Goal: Task Accomplishment & Management: Manage account settings

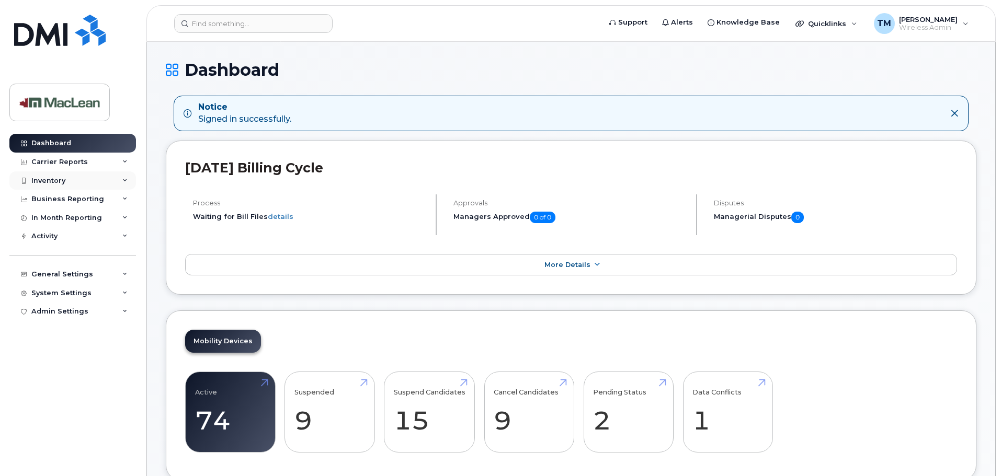
click at [64, 180] on div "Inventory" at bounding box center [48, 181] width 34 height 8
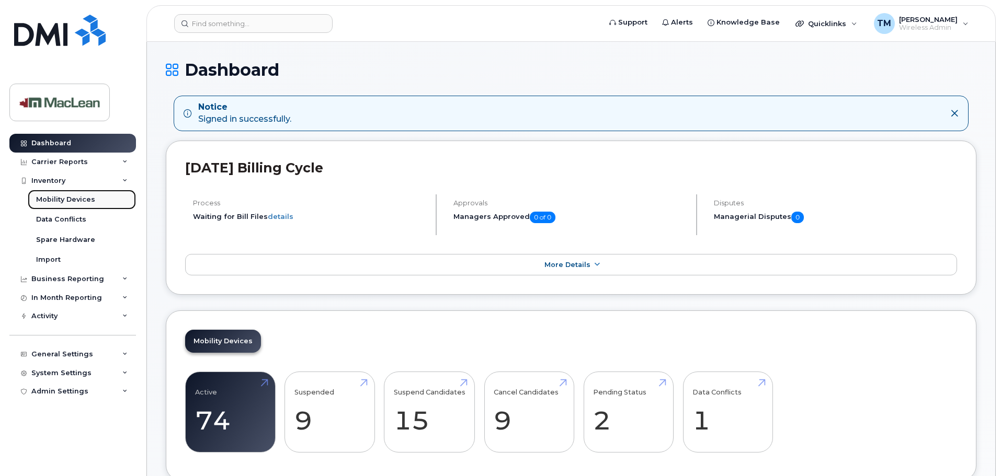
click at [63, 202] on div "Mobility Devices" at bounding box center [65, 199] width 59 height 9
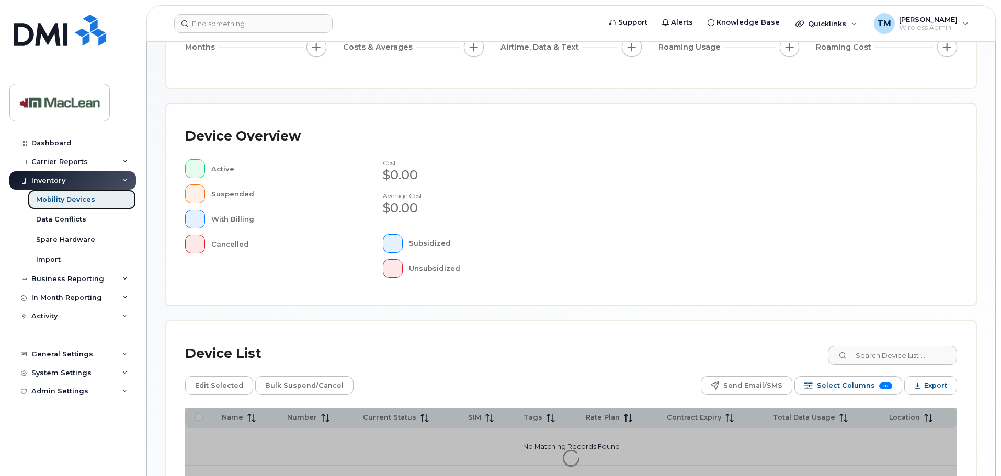
scroll to position [243, 0]
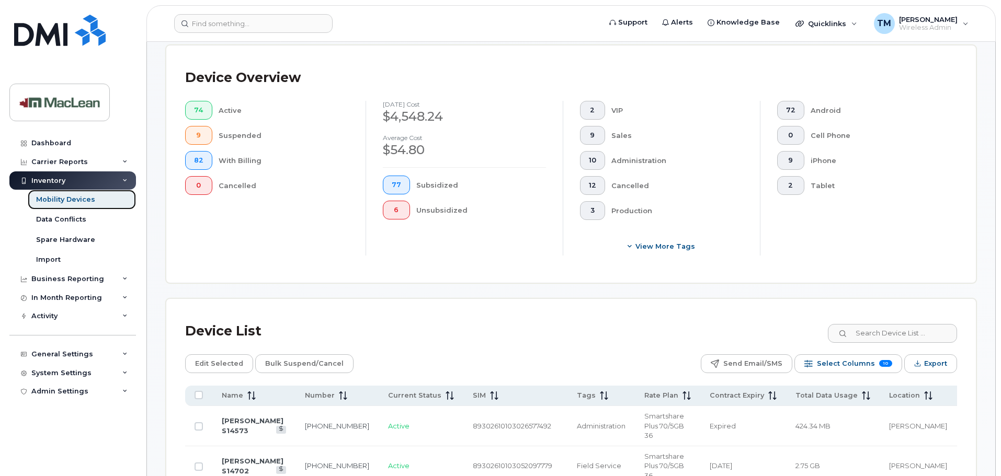
scroll to position [452, 0]
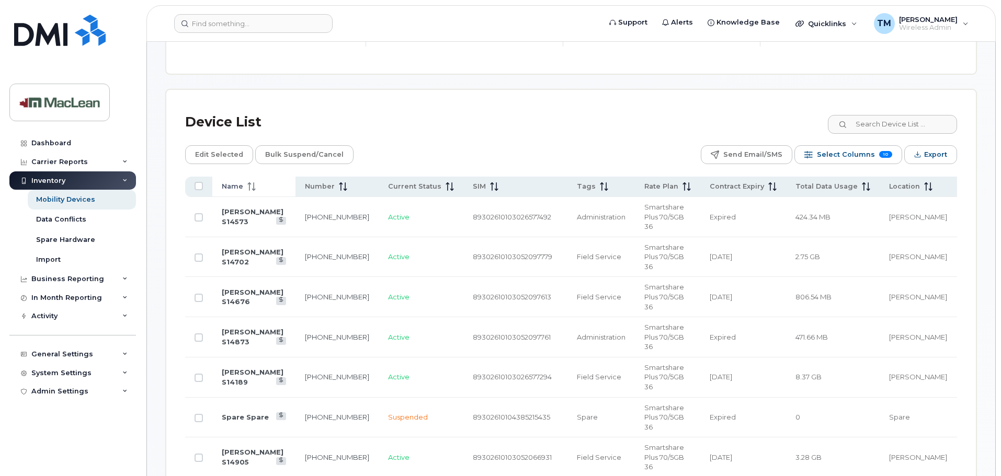
click at [233, 182] on span "Name" at bounding box center [232, 186] width 21 height 9
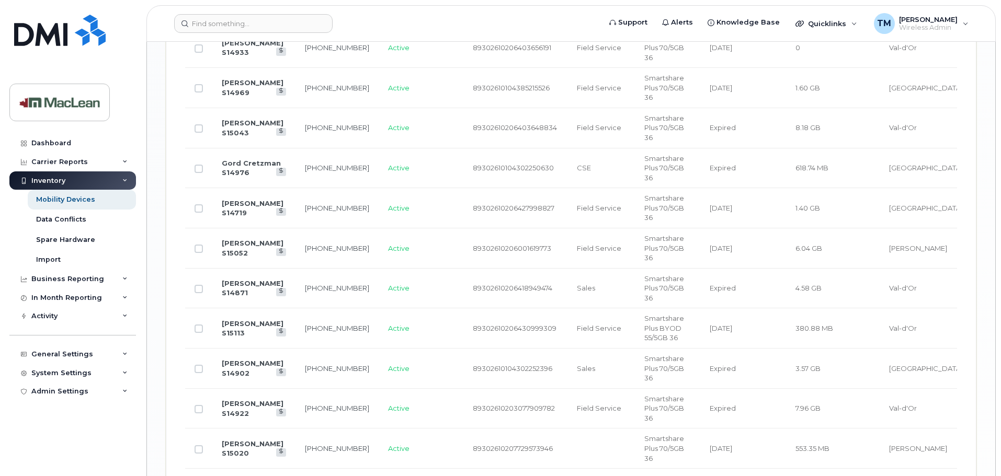
scroll to position [1788, 0]
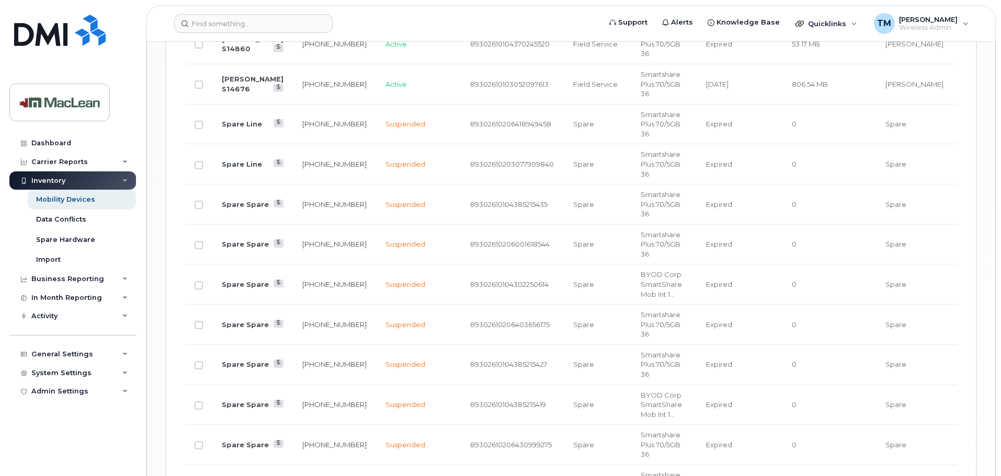
scroll to position [1262, 0]
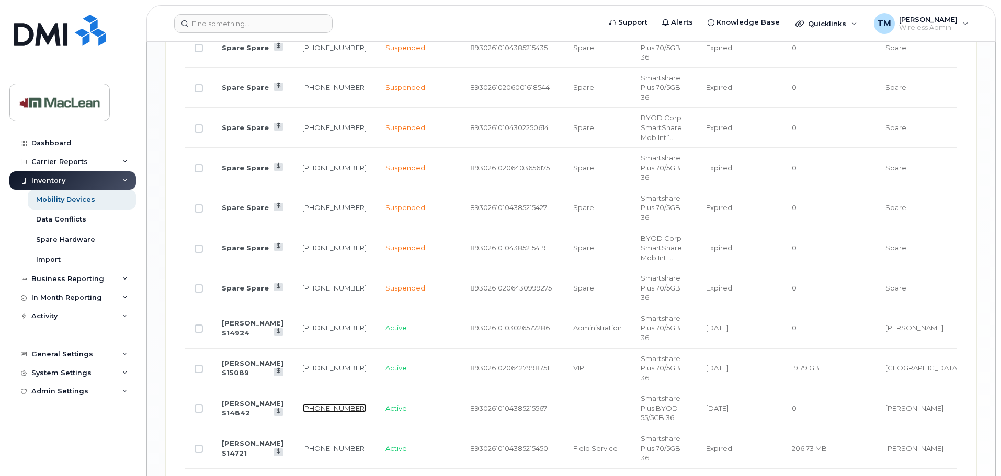
click at [349, 404] on link "431-346-0162" at bounding box center [334, 408] width 64 height 8
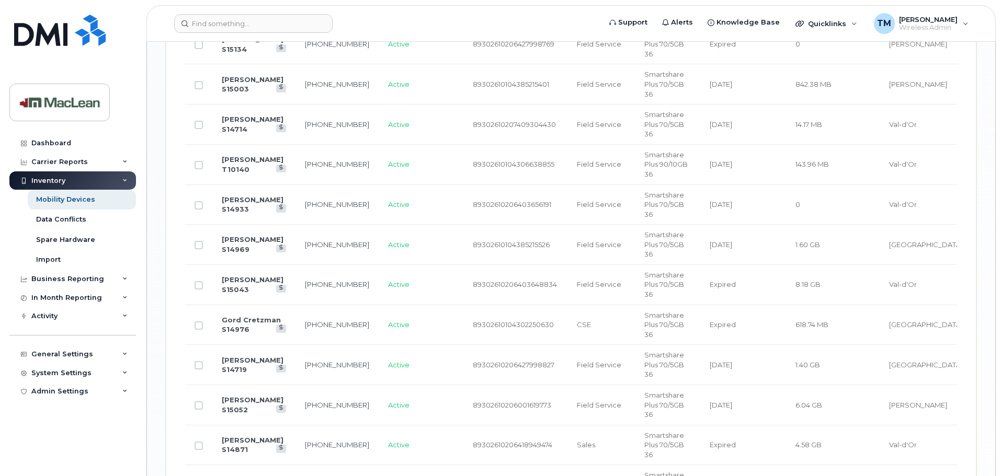
scroll to position [1788, 0]
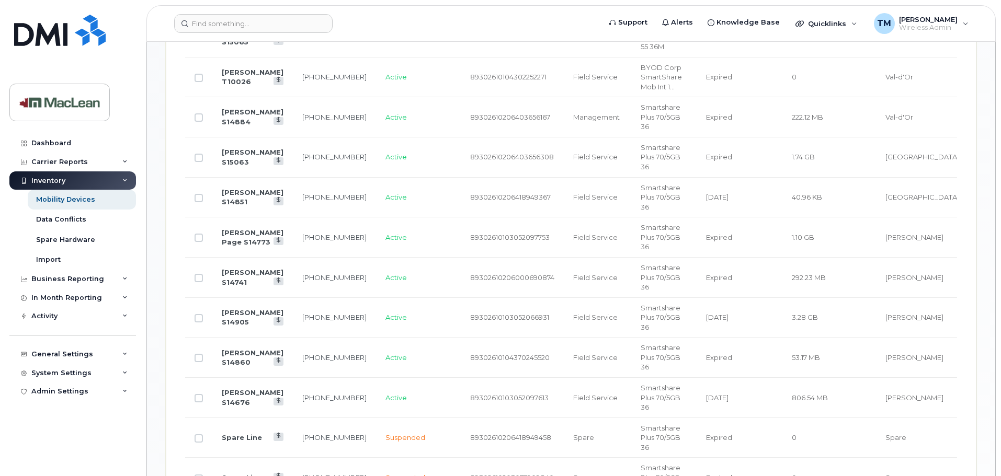
scroll to position [583, 0]
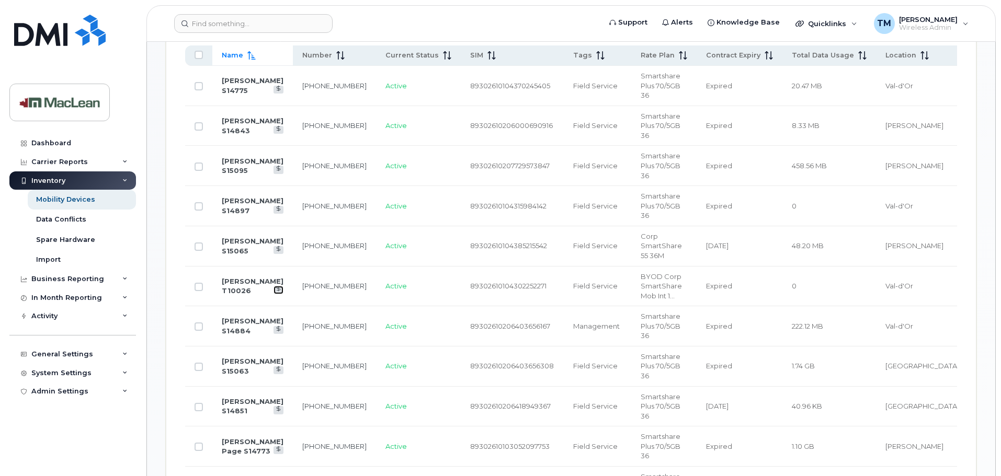
click at [281, 286] on icon at bounding box center [278, 289] width 6 height 6
drag, startPoint x: 259, startPoint y: 219, endPoint x: 331, endPoint y: 219, distance: 72.1
click at [259, 277] on link "[PERSON_NAME] T10026" at bounding box center [253, 286] width 62 height 18
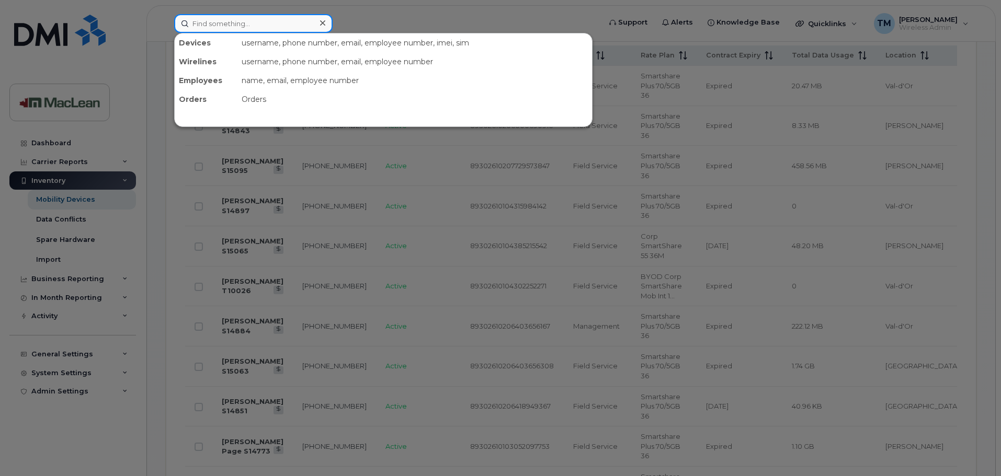
click at [270, 20] on input at bounding box center [253, 23] width 158 height 19
type input "francis"
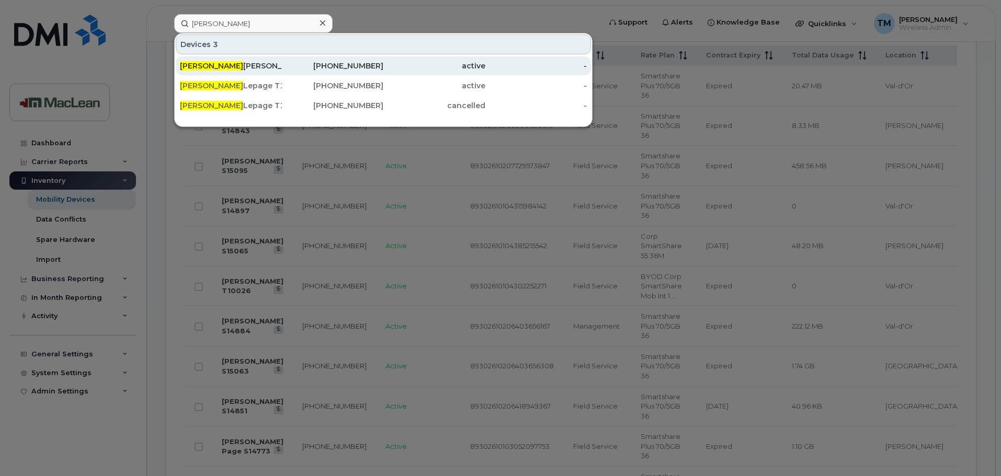
click at [243, 61] on div "Francis Lauzon S14714" at bounding box center [231, 66] width 102 height 10
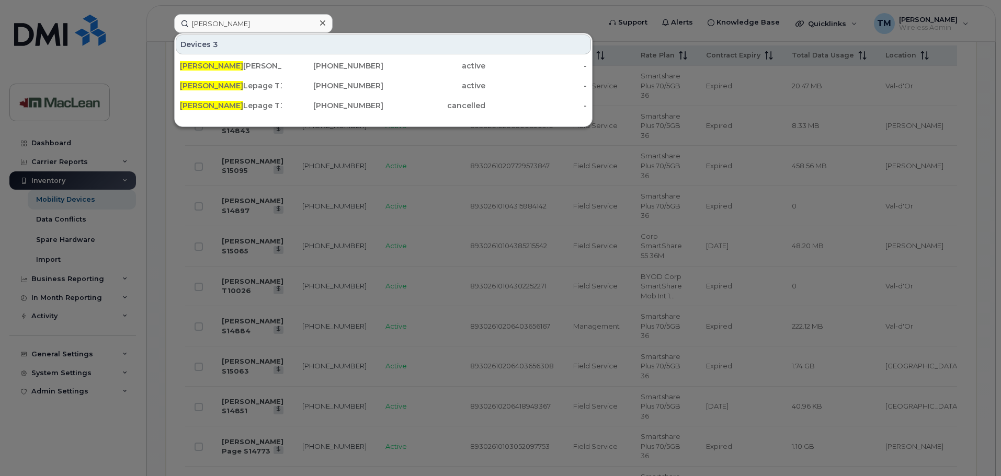
click at [323, 24] on icon at bounding box center [322, 22] width 5 height 5
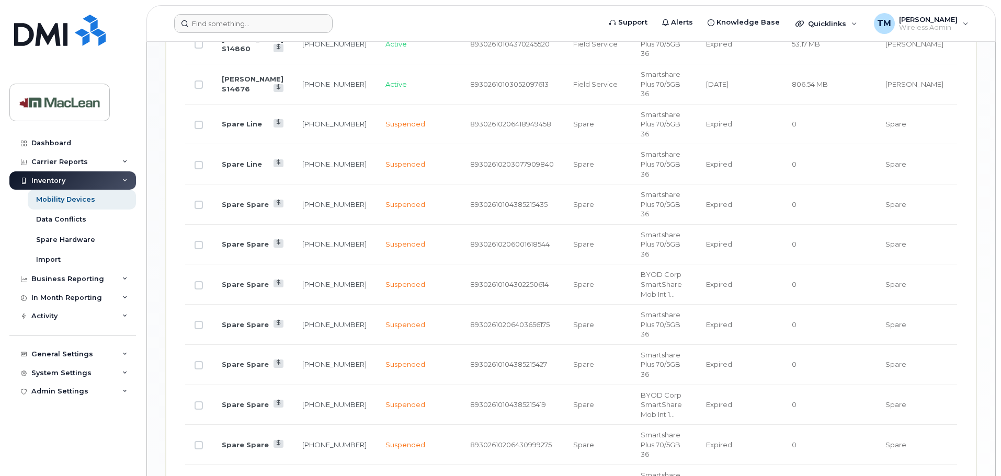
scroll to position [1262, 0]
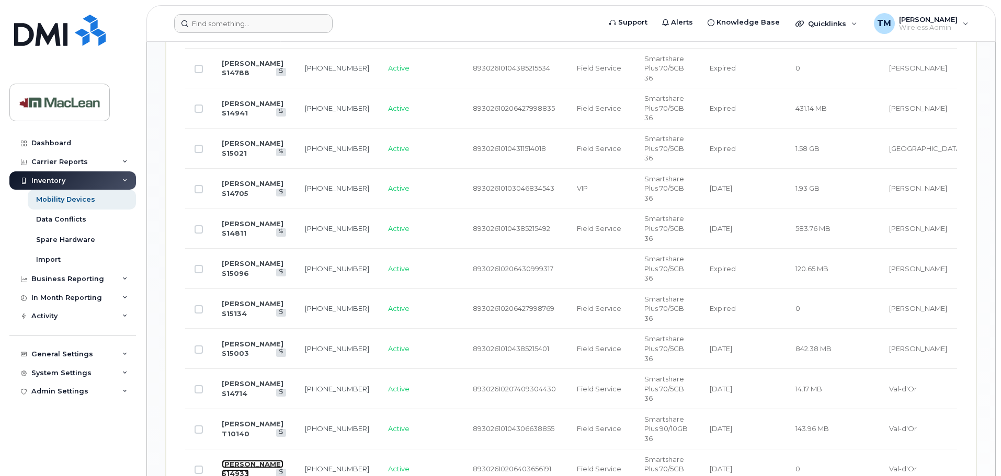
click at [258, 460] on link "[PERSON_NAME] S14933" at bounding box center [253, 469] width 62 height 18
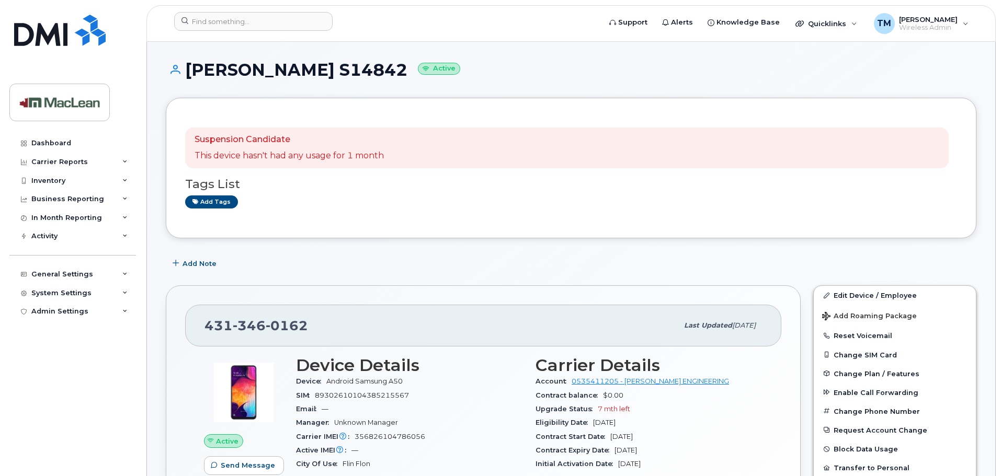
scroll to position [157, 0]
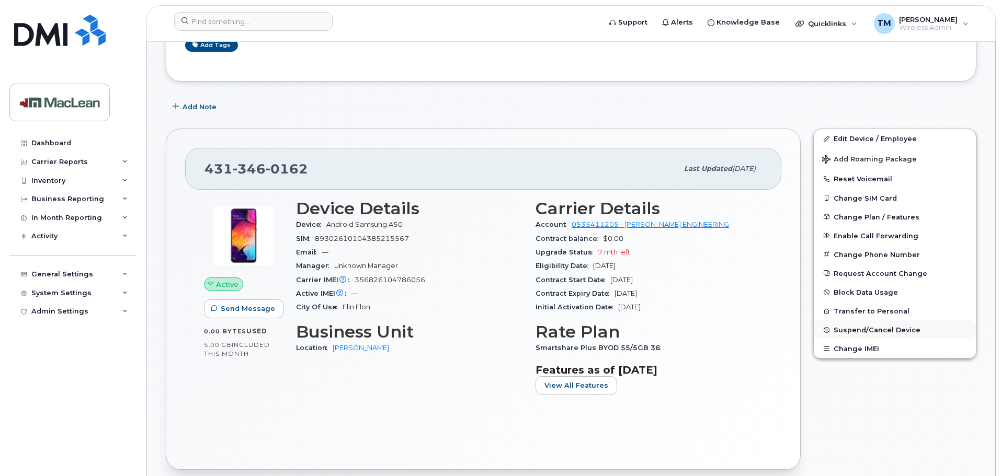
click at [868, 332] on span "Suspend/Cancel Device" at bounding box center [876, 330] width 87 height 8
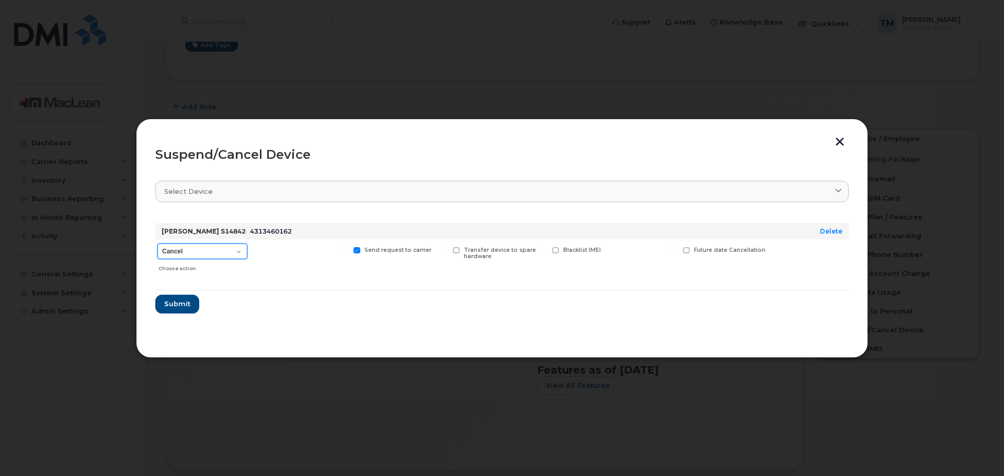
click at [231, 251] on select "Cancel Suspend - Extend Suspension Suspend - Reduced Rate Suspend - Full Rate S…" at bounding box center [202, 252] width 90 height 16
select select "[object Object]"
click at [157, 244] on select "Cancel Suspend - Extend Suspension Suspend - Reduced Rate Suspend - Full Rate S…" at bounding box center [202, 252] width 90 height 16
click at [186, 298] on button "Submit" at bounding box center [176, 304] width 43 height 19
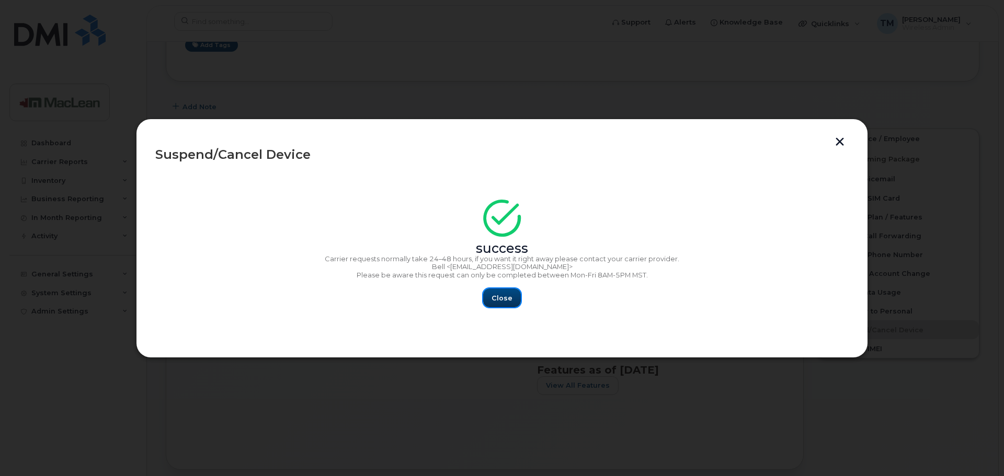
click at [500, 302] on span "Close" at bounding box center [501, 298] width 21 height 10
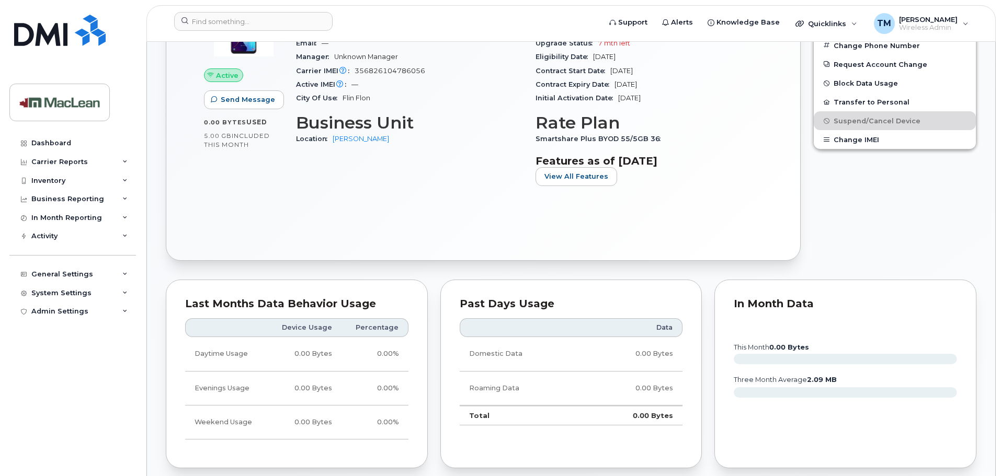
scroll to position [209, 0]
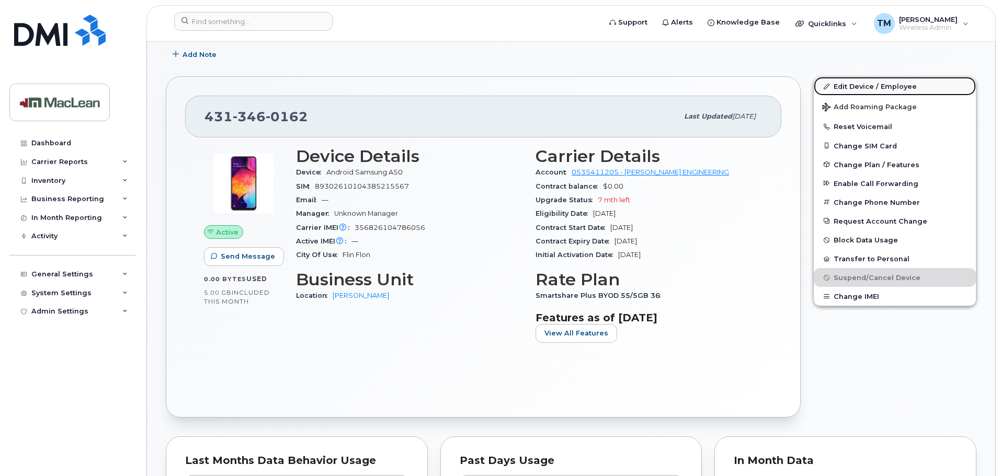
click at [844, 85] on link "Edit Device / Employee" at bounding box center [894, 86] width 162 height 19
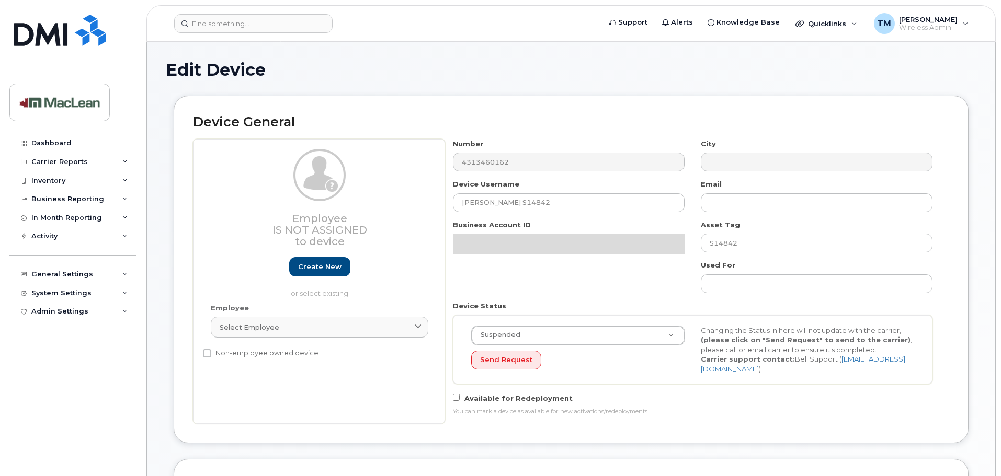
select select "1523536"
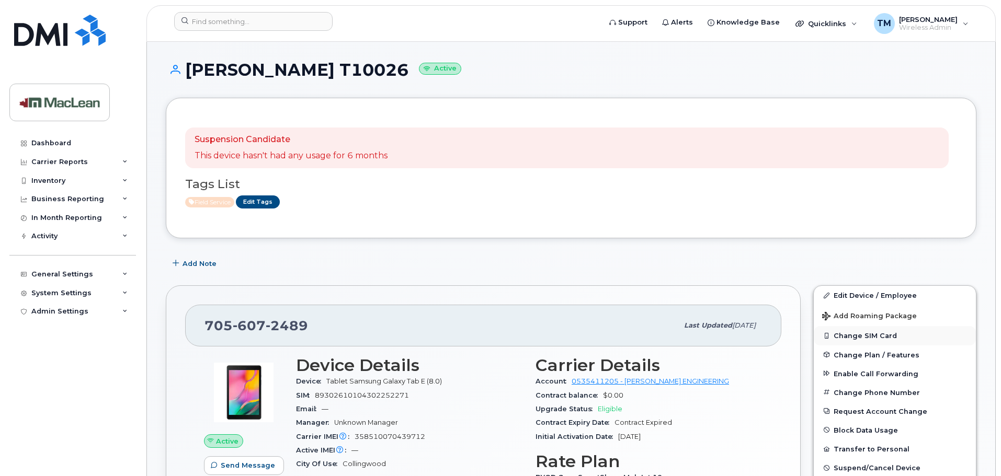
scroll to position [157, 0]
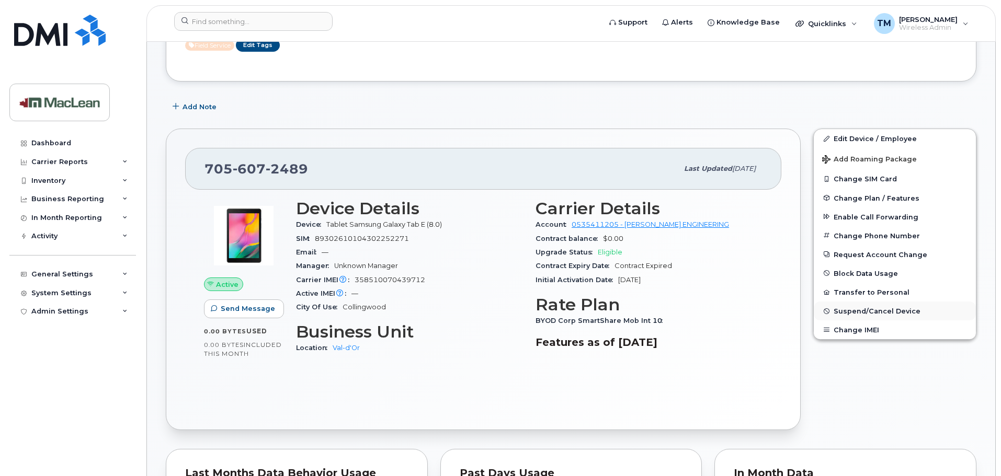
click at [871, 312] on span "Suspend/Cancel Device" at bounding box center [876, 311] width 87 height 8
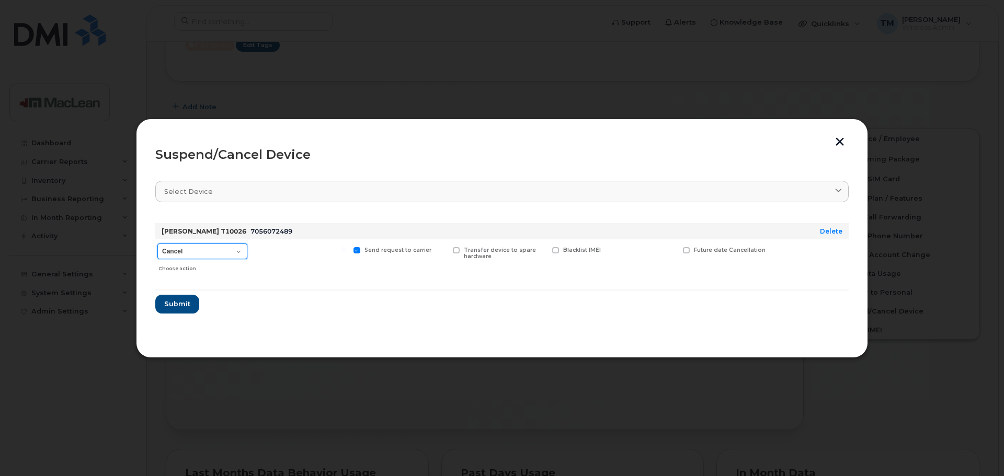
drag, startPoint x: 236, startPoint y: 251, endPoint x: 235, endPoint y: 258, distance: 7.4
click at [236, 249] on select "Cancel Suspend - Extend Suspension Suspend - Reduced Rate Suspend - Full Rate S…" at bounding box center [202, 252] width 90 height 16
select select "[object Object]"
click at [157, 244] on select "Cancel Suspend - Extend Suspension Suspend - Reduced Rate Suspend - Full Rate S…" at bounding box center [202, 252] width 90 height 16
click at [191, 302] on button "Submit" at bounding box center [176, 304] width 43 height 19
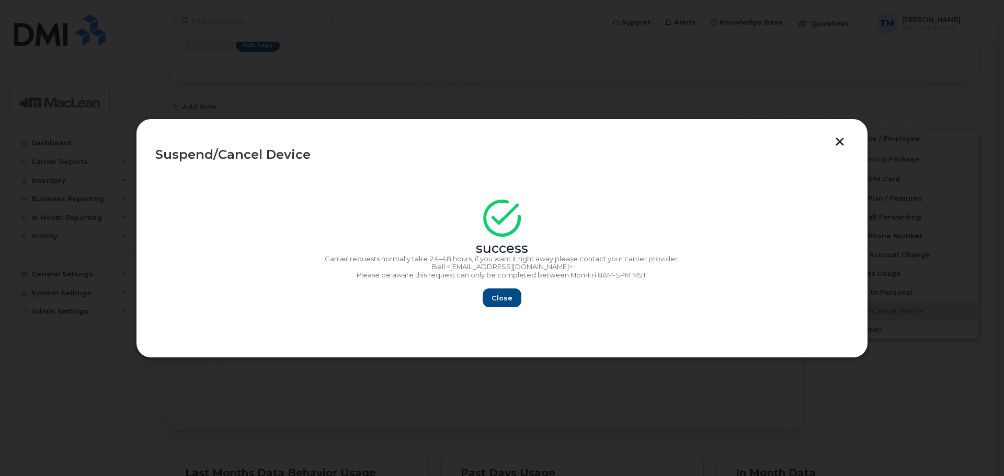
click at [836, 138] on button "button" at bounding box center [840, 142] width 16 height 11
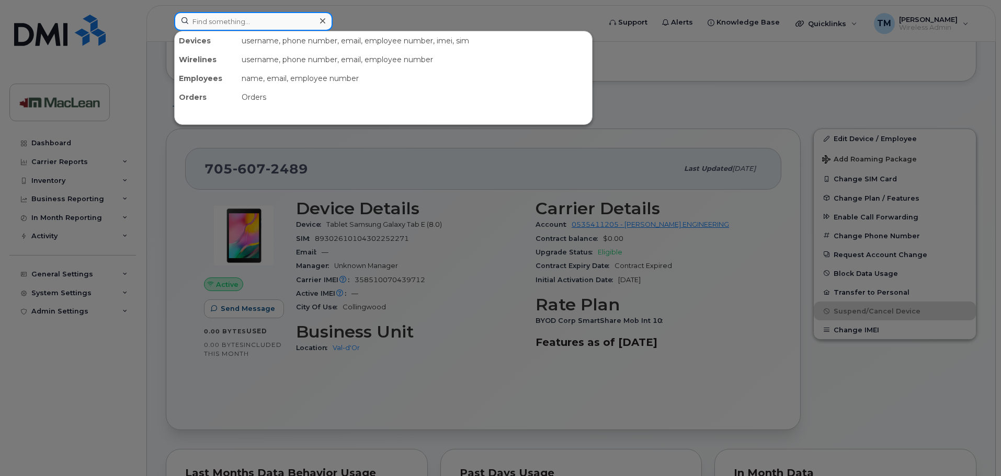
click at [262, 24] on input at bounding box center [253, 21] width 158 height 19
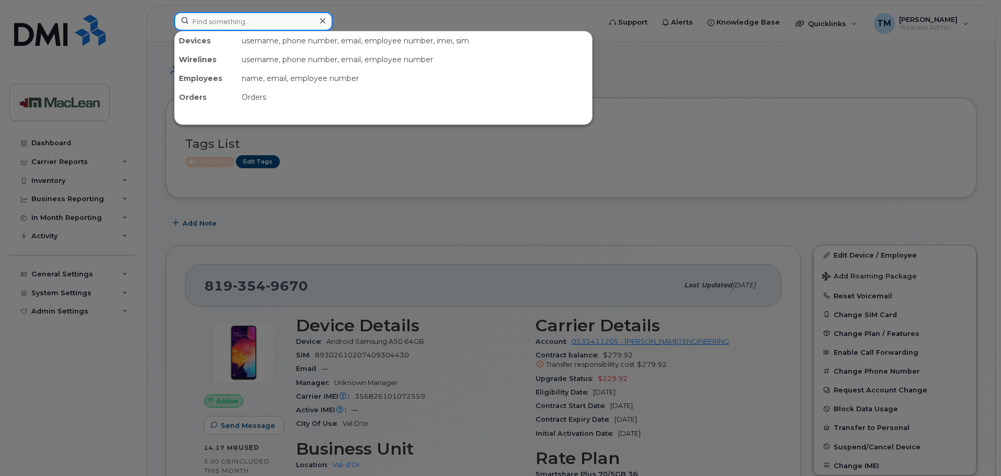
click at [284, 20] on input at bounding box center [253, 21] width 158 height 19
type input "francis"
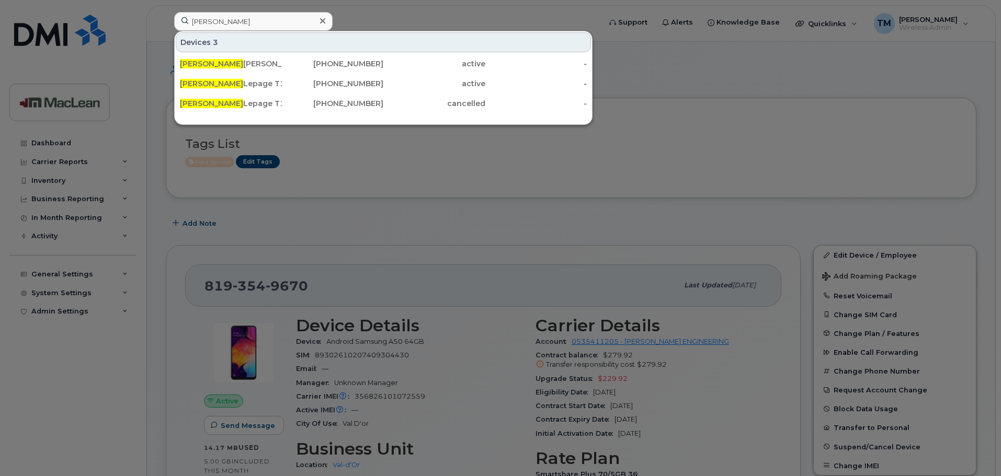
click at [389, 21] on div at bounding box center [500, 238] width 1001 height 476
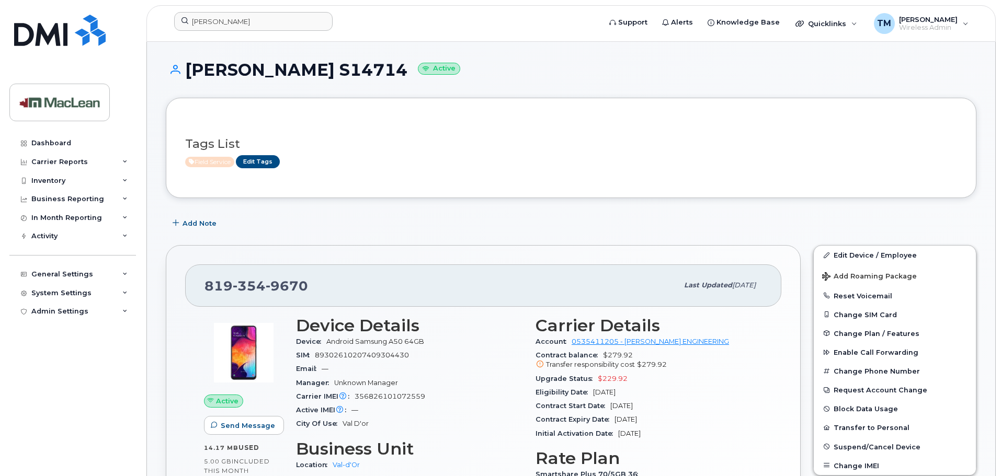
scroll to position [157, 0]
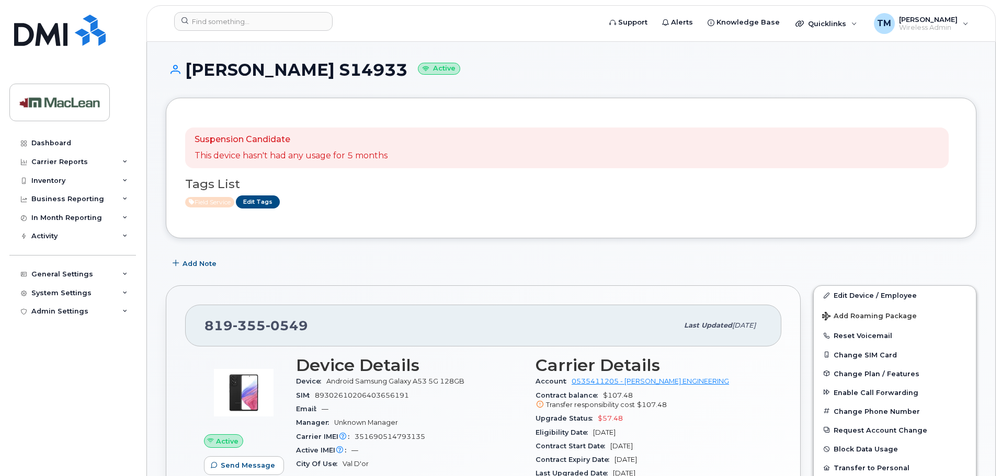
scroll to position [157, 0]
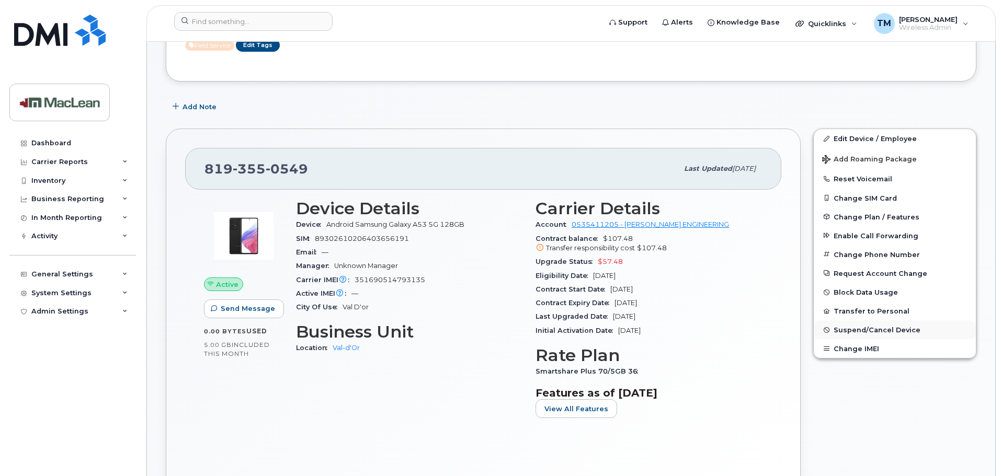
click at [864, 330] on span "Suspend/Cancel Device" at bounding box center [876, 330] width 87 height 8
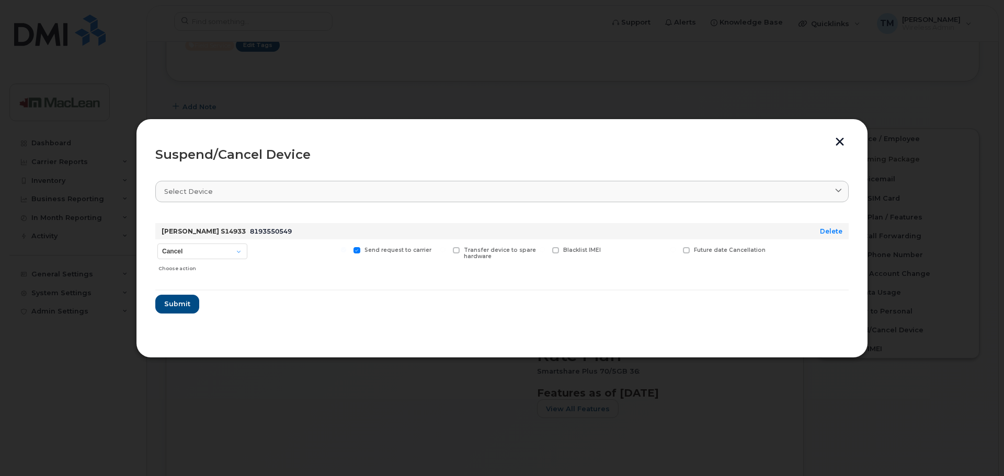
click at [839, 143] on button "button" at bounding box center [840, 142] width 16 height 11
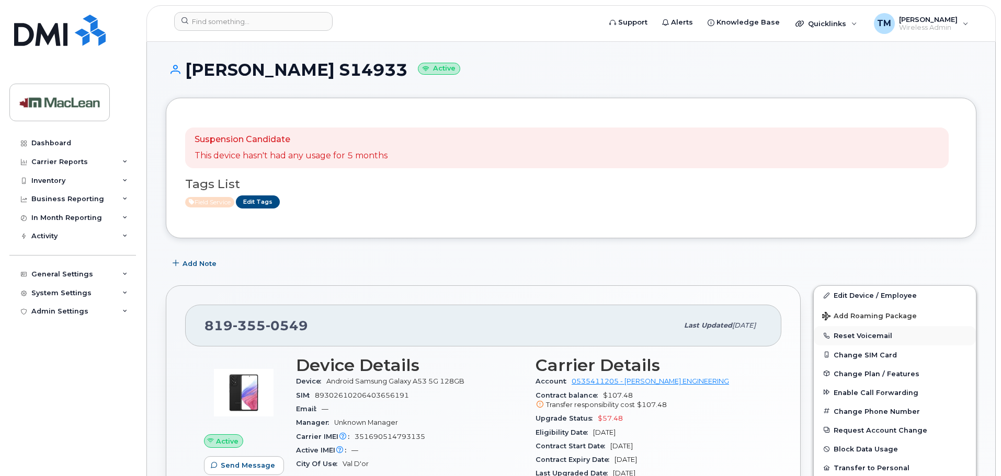
scroll to position [105, 0]
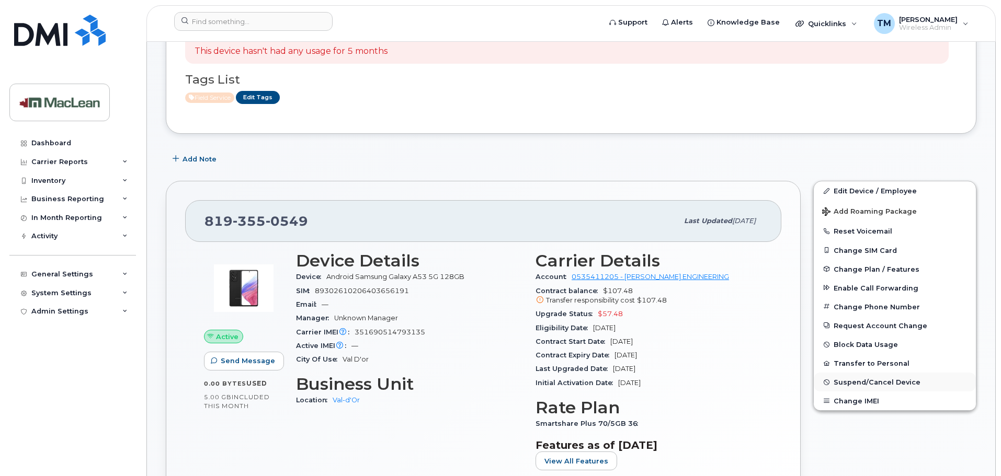
click at [863, 378] on span "Suspend/Cancel Device" at bounding box center [876, 382] width 87 height 8
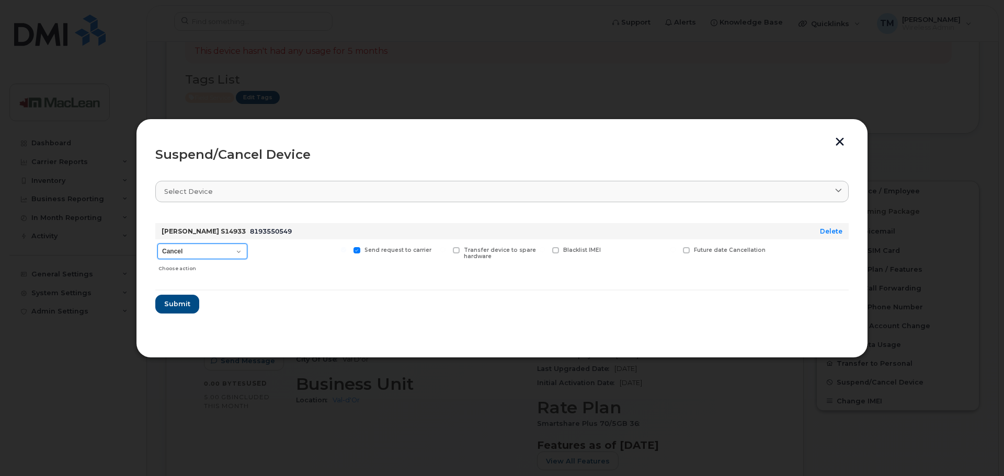
click at [233, 246] on select "Cancel Suspend - Extend Suspension Suspend - Reduced Rate Suspend - Full Rate S…" at bounding box center [202, 252] width 90 height 16
select select "[object Object]"
click at [157, 244] on select "Cancel Suspend - Extend Suspension Suspend - Reduced Rate Suspend - Full Rate S…" at bounding box center [202, 252] width 90 height 16
click at [182, 301] on span "Submit" at bounding box center [177, 304] width 26 height 10
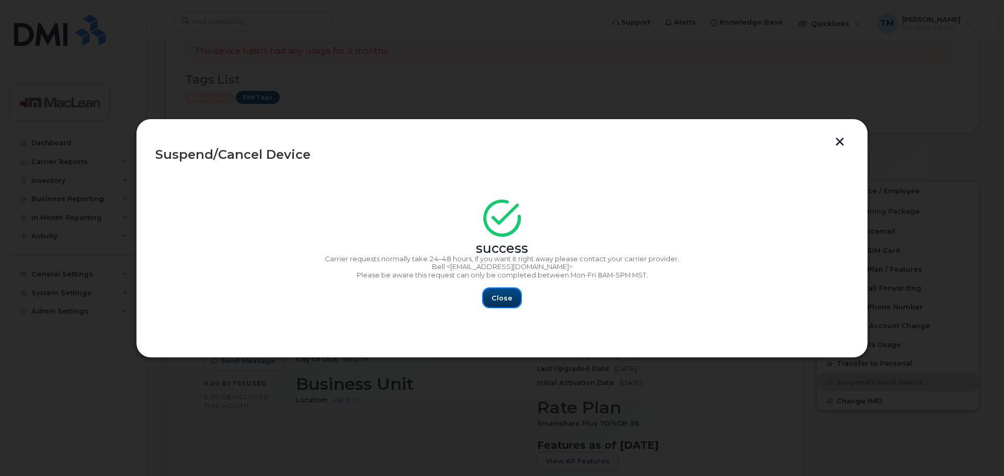
click at [508, 294] on span "Close" at bounding box center [501, 298] width 21 height 10
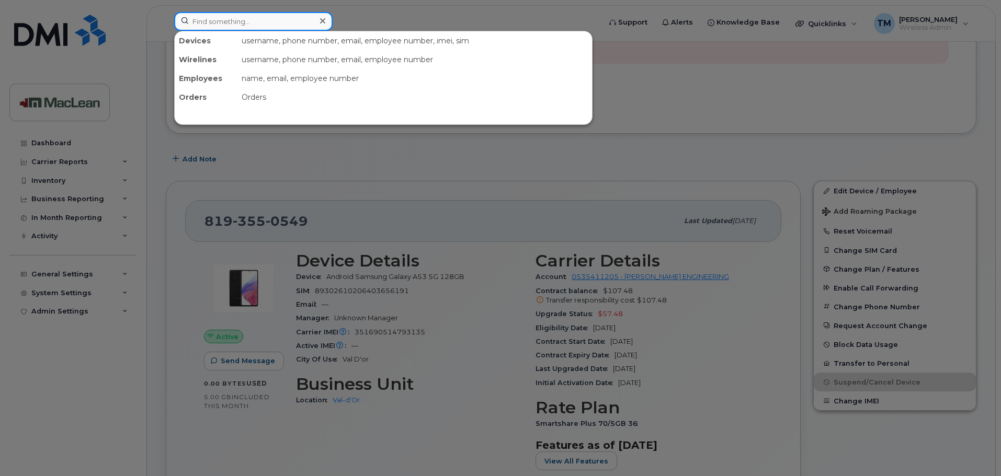
click at [272, 27] on input at bounding box center [253, 21] width 158 height 19
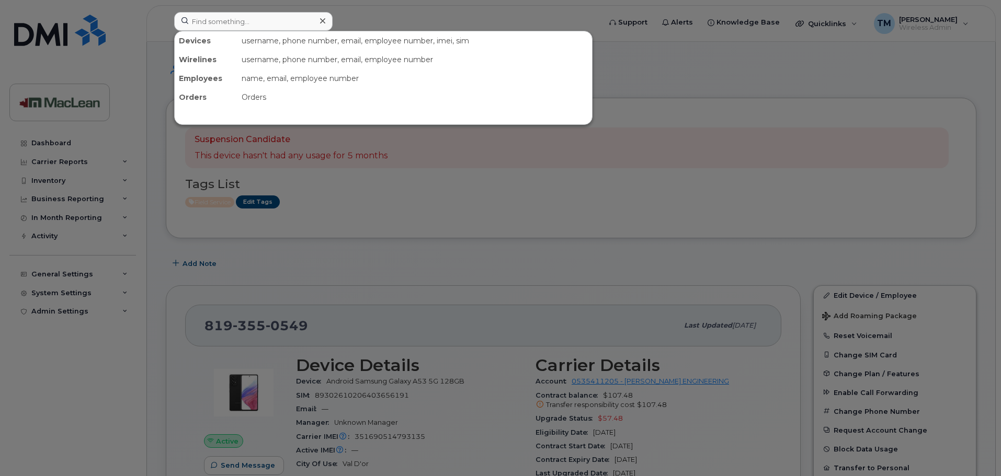
click at [407, 13] on div at bounding box center [500, 238] width 1001 height 476
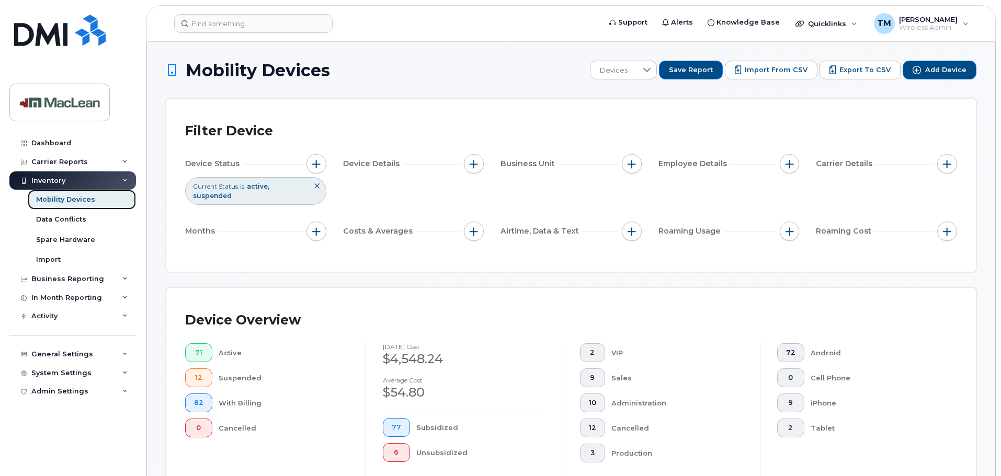
click at [89, 201] on div "Mobility Devices" at bounding box center [65, 199] width 59 height 9
click at [81, 194] on link "Mobility Devices" at bounding box center [82, 200] width 108 height 20
click at [964, 26] on div "TM [PERSON_NAME] Wireless Admin" at bounding box center [920, 23] width 109 height 21
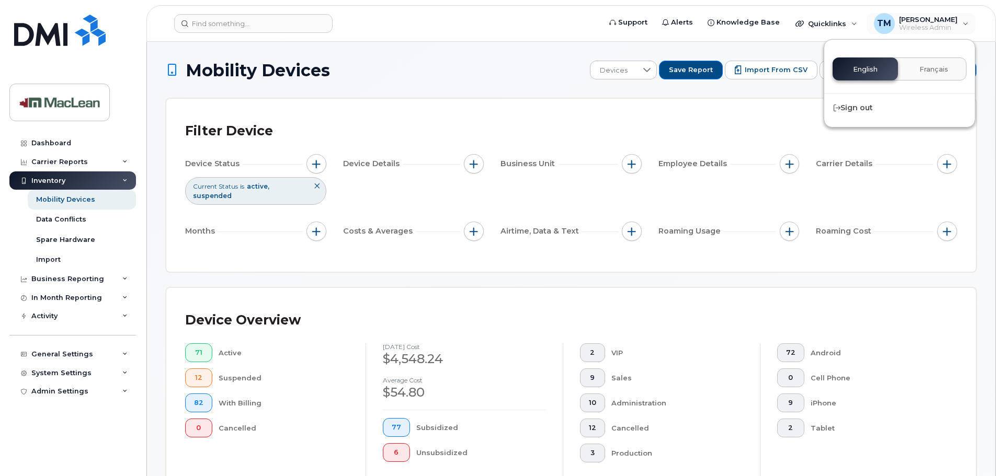
click at [53, 163] on div "Carrier Reports" at bounding box center [59, 162] width 56 height 8
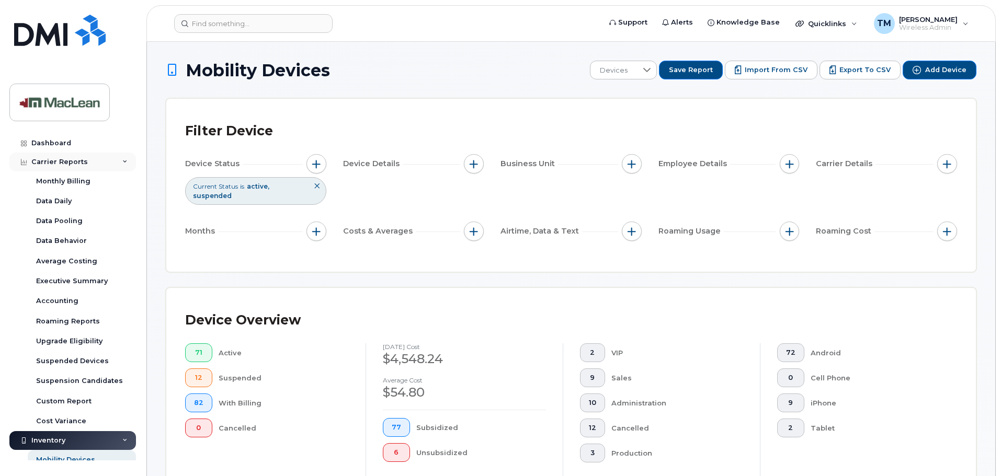
click at [56, 165] on div "Carrier Reports" at bounding box center [59, 162] width 56 height 8
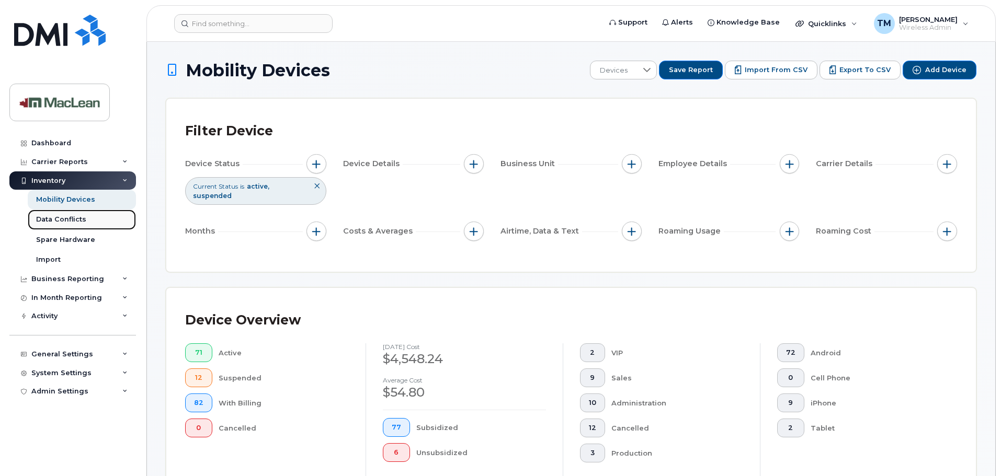
click at [66, 219] on div "Data Conflicts" at bounding box center [61, 219] width 50 height 9
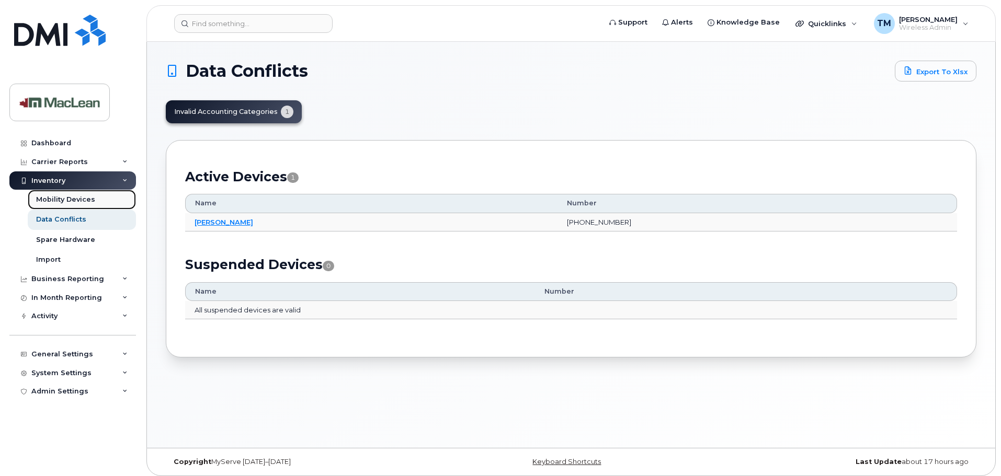
click at [66, 200] on div "Mobility Devices" at bounding box center [65, 199] width 59 height 9
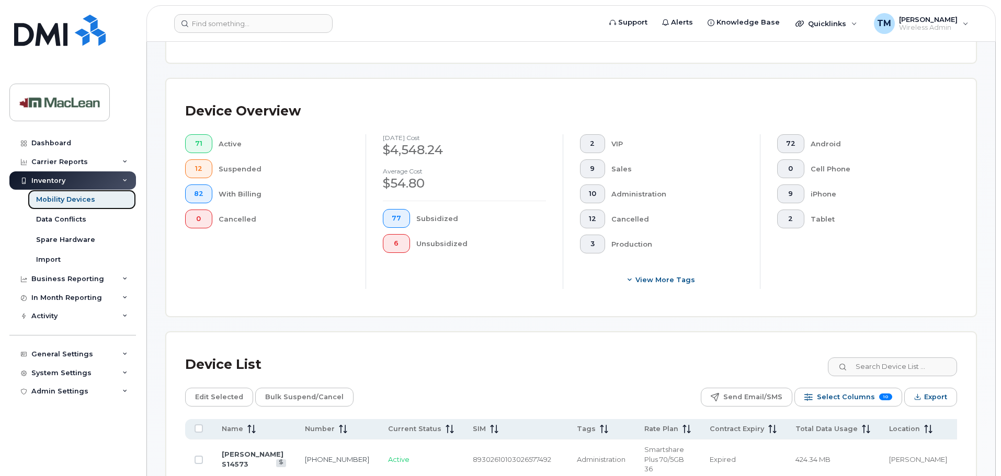
scroll to position [418, 0]
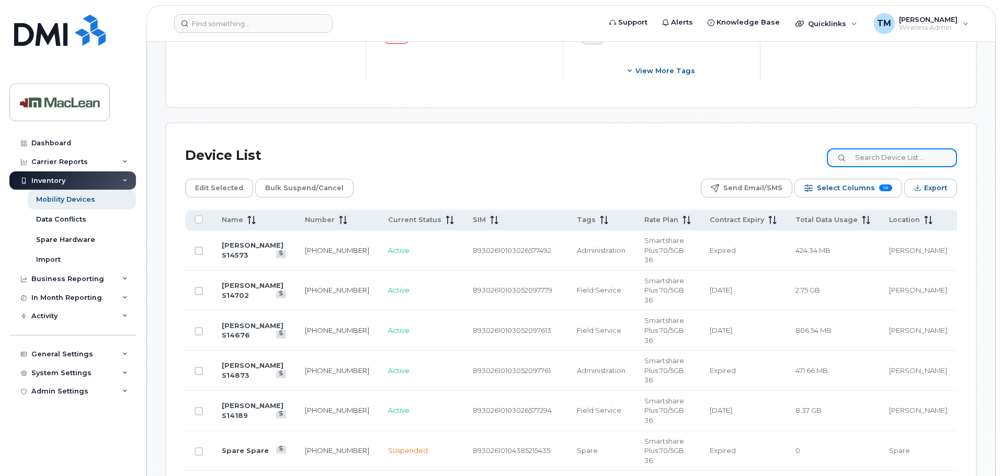
click at [882, 148] on input at bounding box center [891, 157] width 130 height 19
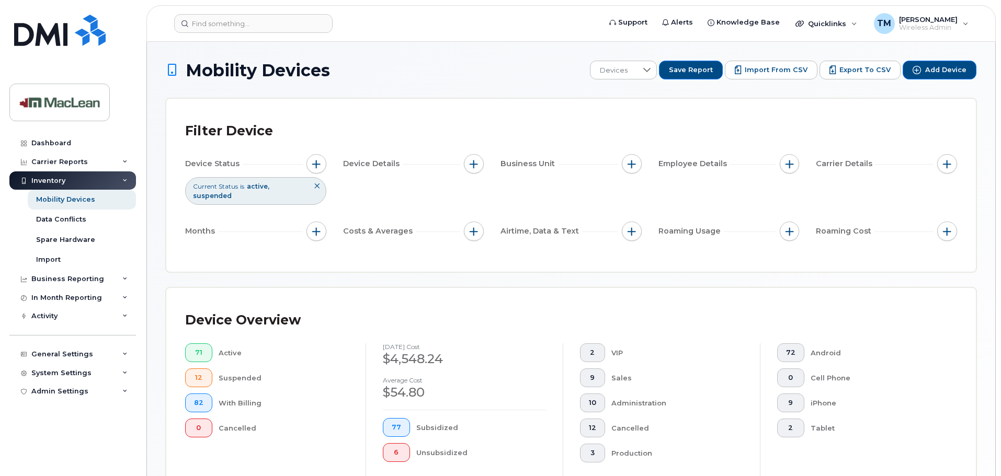
scroll to position [157, 0]
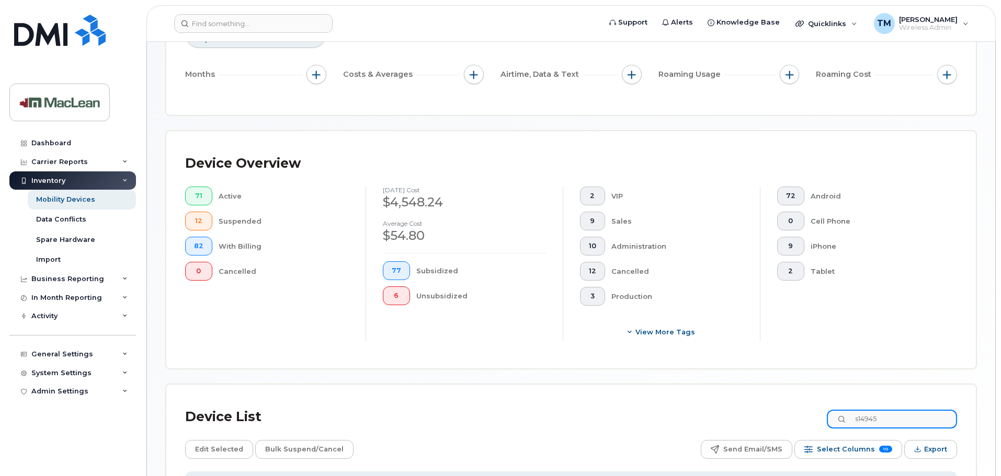
click at [878, 411] on input "s14945" at bounding box center [891, 419] width 130 height 19
drag, startPoint x: 876, startPoint y: 410, endPoint x: 941, endPoint y: 401, distance: 65.9
click at [940, 410] on input "s14945" at bounding box center [891, 419] width 130 height 19
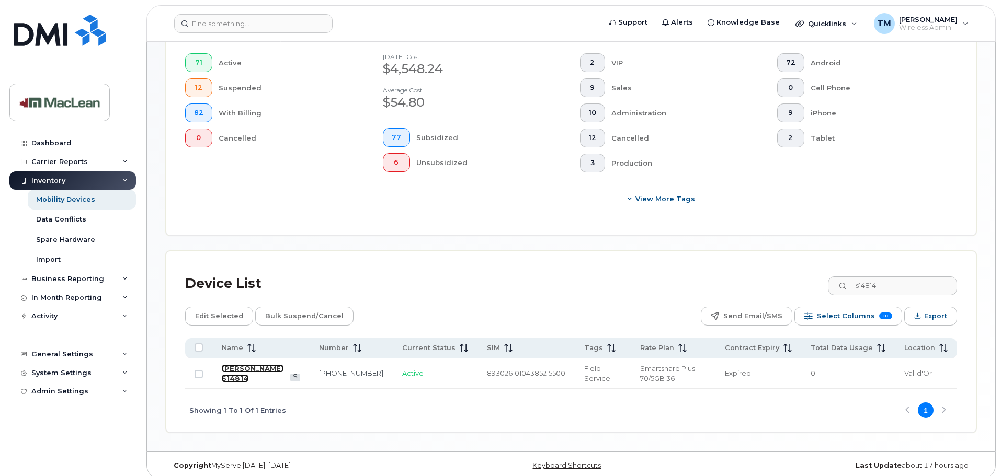
click at [283, 364] on link "Charles Lacroix S14814" at bounding box center [253, 373] width 62 height 18
drag, startPoint x: 896, startPoint y: 274, endPoint x: 843, endPoint y: 274, distance: 52.8
click at [841, 277] on input "s14814" at bounding box center [891, 286] width 130 height 19
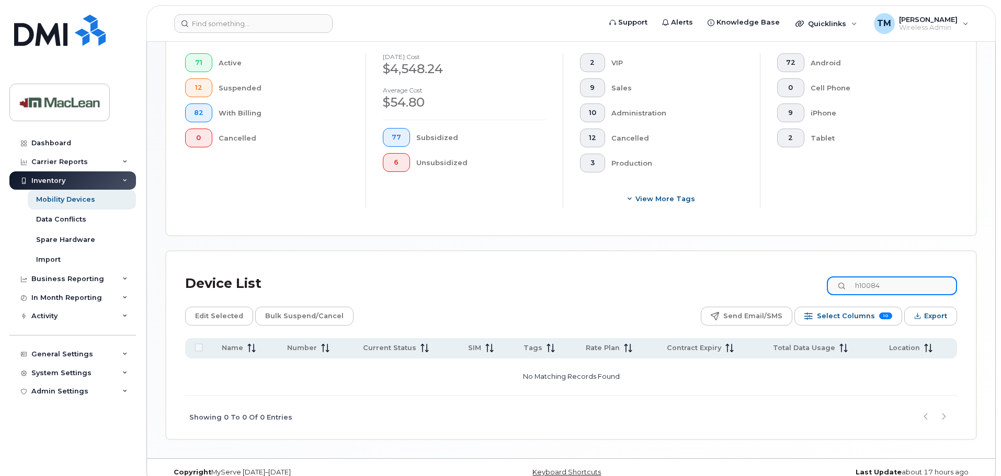
drag, startPoint x: 905, startPoint y: 275, endPoint x: 813, endPoint y: 273, distance: 92.0
click at [832, 274] on div "Device List h10084" at bounding box center [571, 283] width 772 height 27
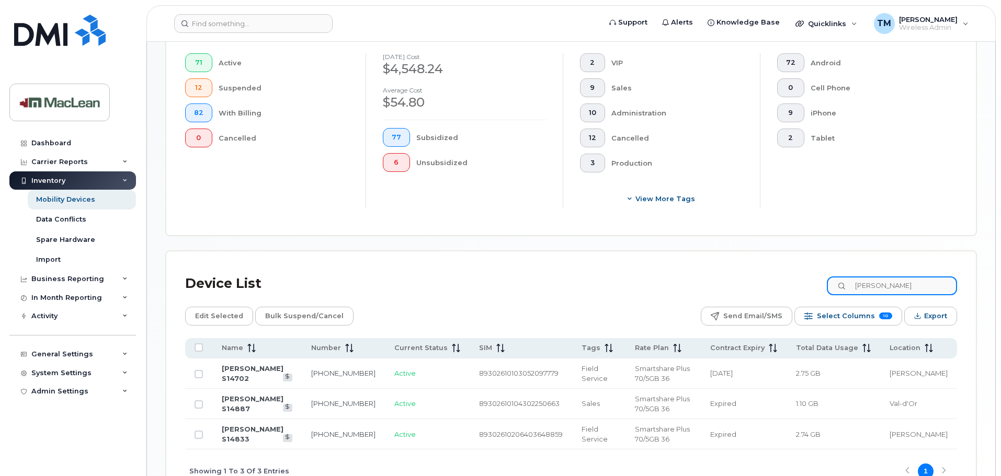
drag, startPoint x: 893, startPoint y: 274, endPoint x: 838, endPoint y: 274, distance: 55.4
click at [838, 277] on input "john" at bounding box center [891, 286] width 130 height 19
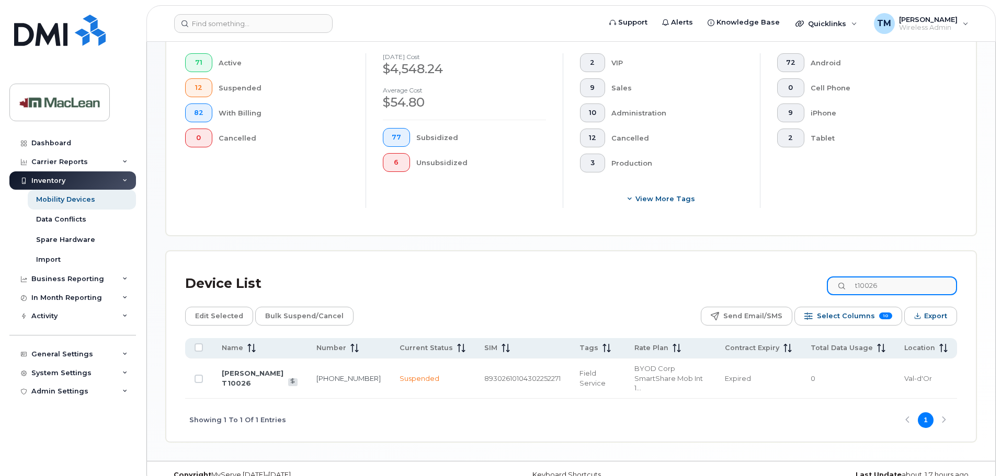
type input "t10026"
click at [198, 370] on td at bounding box center [198, 379] width 27 height 40
click at [200, 375] on input "Row Unselected" at bounding box center [198, 379] width 8 height 8
checkbox input "true"
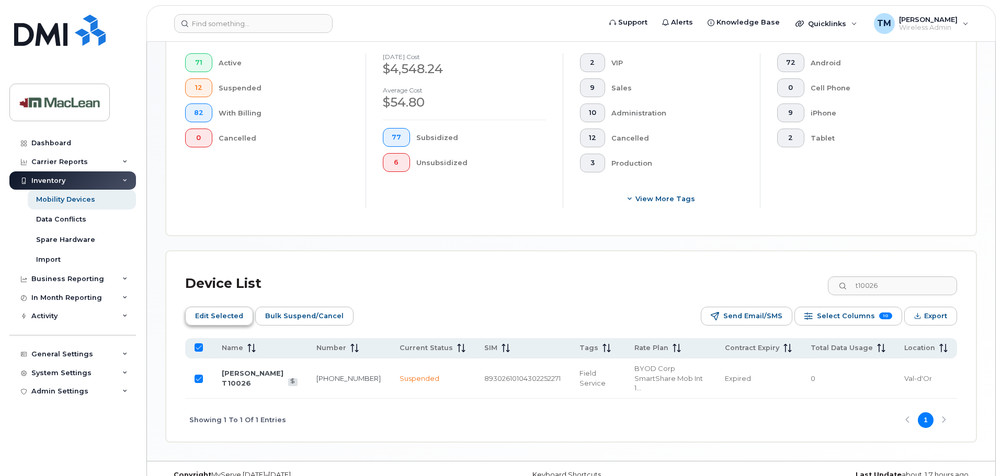
click at [231, 311] on span "Edit Selected" at bounding box center [219, 316] width 48 height 16
drag, startPoint x: 896, startPoint y: 271, endPoint x: 853, endPoint y: 273, distance: 43.4
click at [853, 277] on div "t10026" at bounding box center [891, 286] width 130 height 19
type input "s14714"
checkbox input "false"
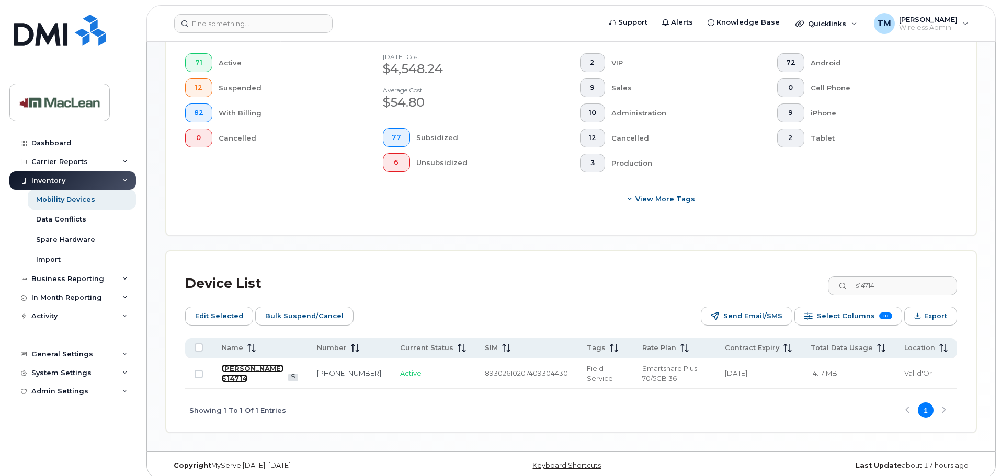
drag, startPoint x: 232, startPoint y: 361, endPoint x: 241, endPoint y: 360, distance: 9.4
click at [232, 364] on link "Francis Lauzon S14714" at bounding box center [253, 373] width 62 height 18
drag, startPoint x: 872, startPoint y: 277, endPoint x: 824, endPoint y: 265, distance: 50.1
click at [827, 270] on div "Device List s14714" at bounding box center [571, 283] width 772 height 27
drag, startPoint x: 878, startPoint y: 280, endPoint x: 945, endPoint y: 275, distance: 67.6
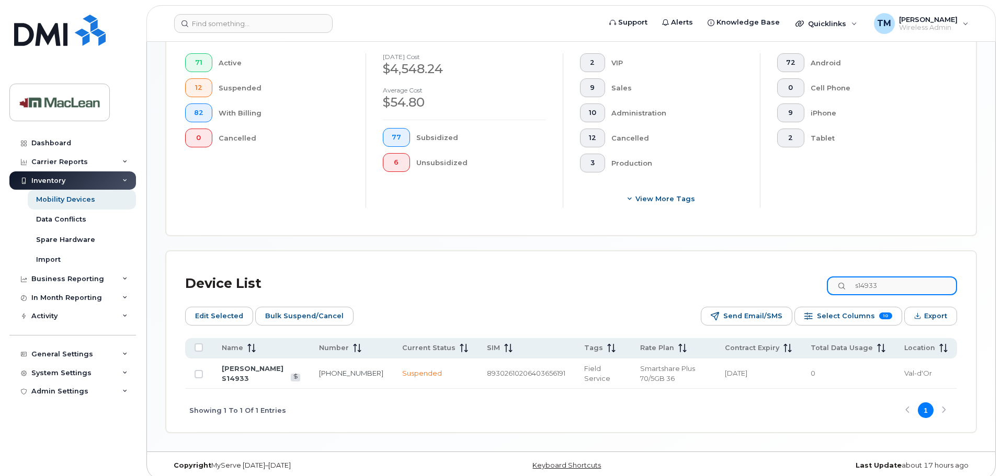
click at [945, 277] on input "s14933" at bounding box center [891, 286] width 130 height 19
click at [346, 369] on link "819-856-5592" at bounding box center [351, 373] width 64 height 8
drag, startPoint x: 899, startPoint y: 283, endPoint x: 833, endPoint y: 275, distance: 66.3
click at [833, 275] on div "Device List s14814" at bounding box center [571, 283] width 772 height 27
drag, startPoint x: 891, startPoint y: 278, endPoint x: 738, endPoint y: 287, distance: 153.5
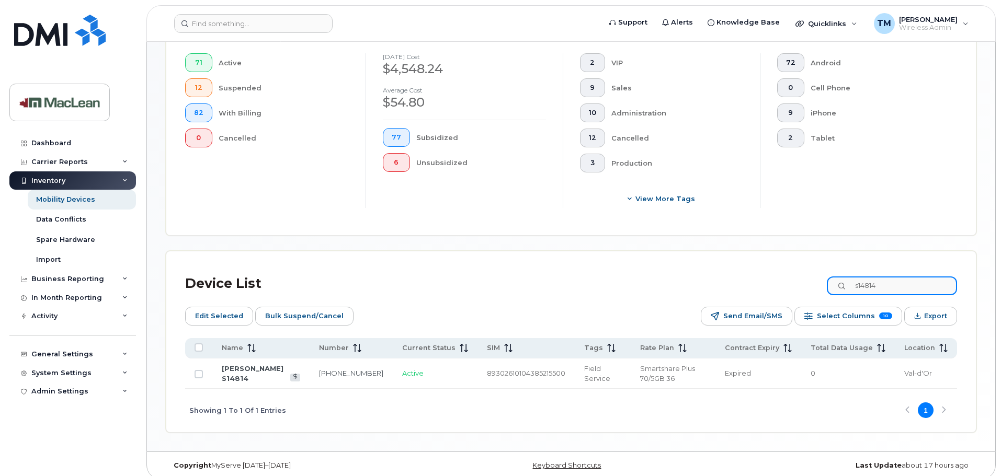
click at [756, 288] on div "Device List s14814" at bounding box center [571, 283] width 772 height 27
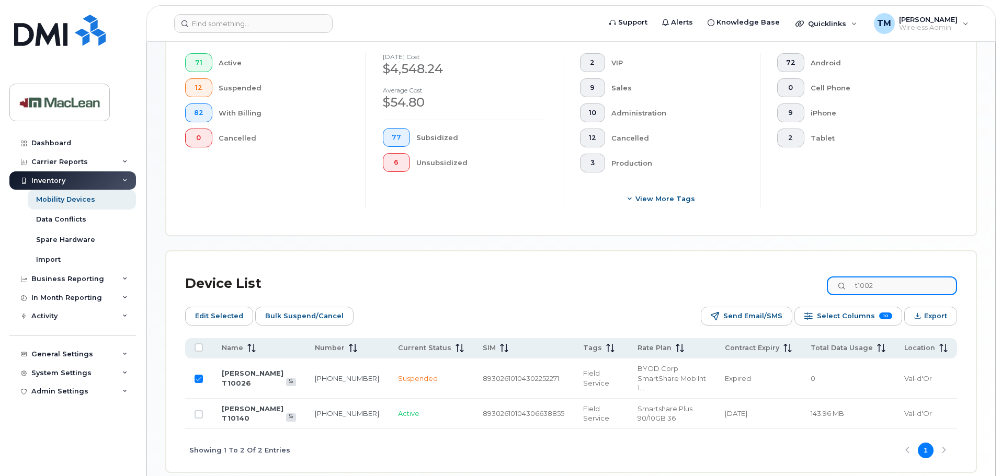
type input "t10026"
checkbox input "true"
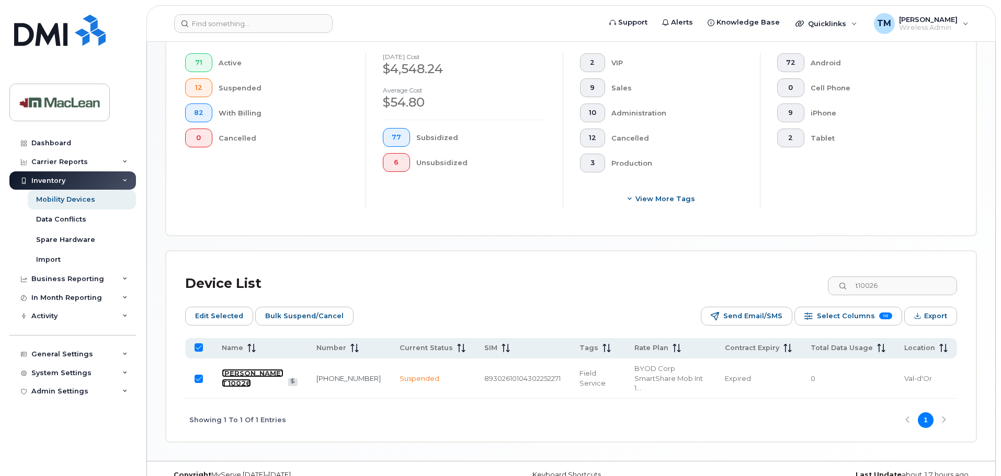
click at [231, 369] on link "[PERSON_NAME] T10026" at bounding box center [253, 378] width 62 height 18
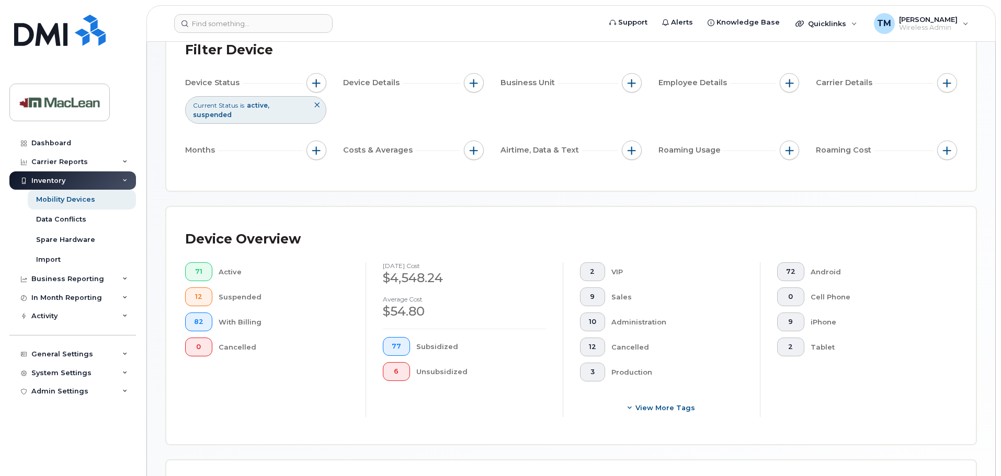
scroll to position [0, 0]
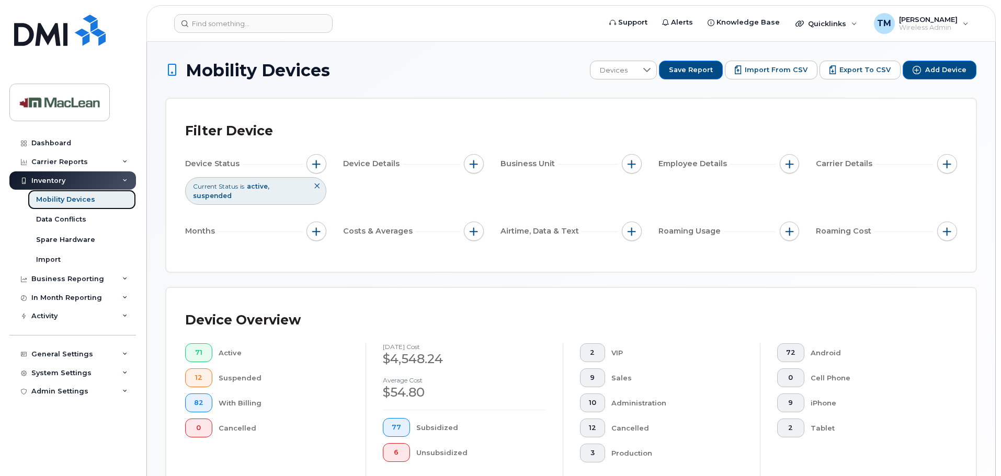
click at [77, 202] on div "Mobility Devices" at bounding box center [65, 199] width 59 height 9
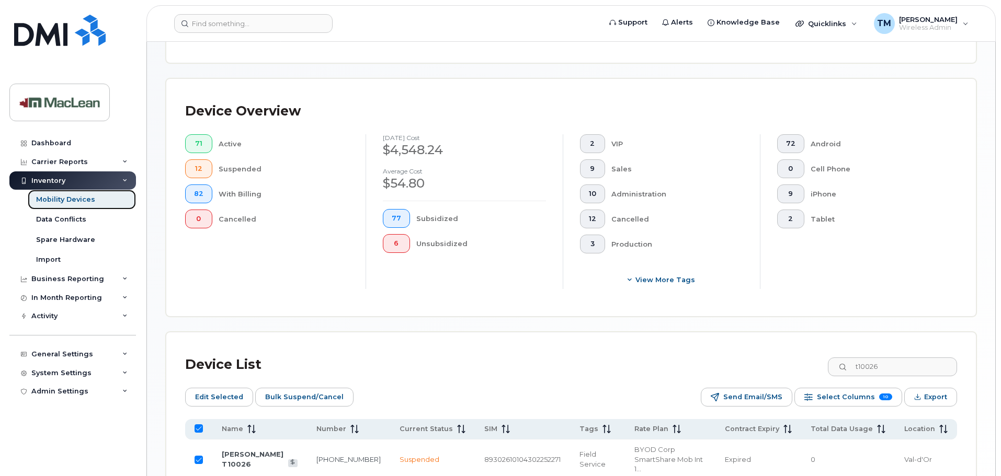
scroll to position [290, 0]
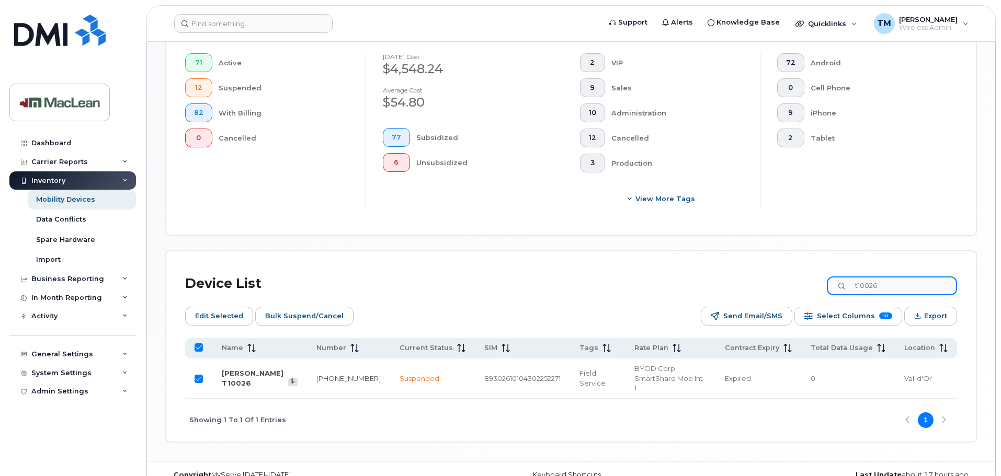
drag, startPoint x: 909, startPoint y: 282, endPoint x: 838, endPoint y: 264, distance: 73.4
click at [836, 270] on div "Device List t10026" at bounding box center [571, 283] width 772 height 27
type input "s14"
checkbox input "false"
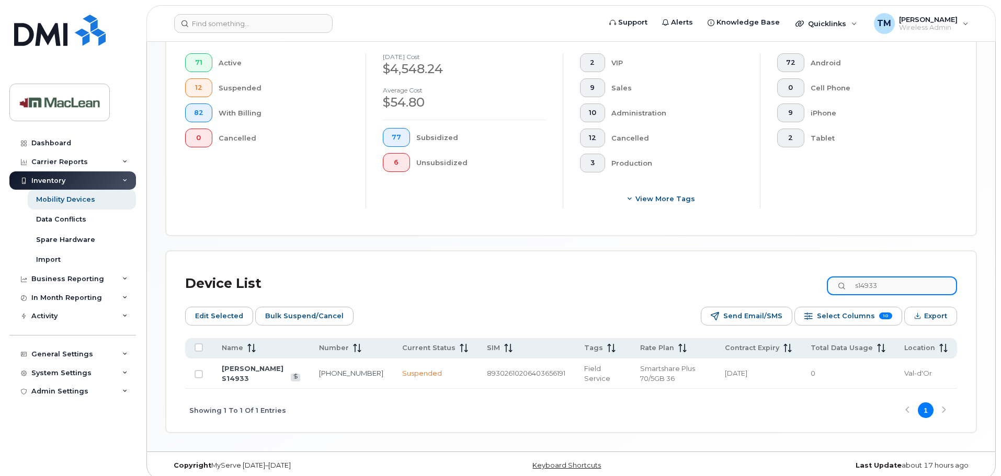
drag, startPoint x: 905, startPoint y: 274, endPoint x: 790, endPoint y: 265, distance: 115.3
click at [791, 270] on div "Device List s14933" at bounding box center [571, 283] width 772 height 27
type input "t10026"
checkbox input "true"
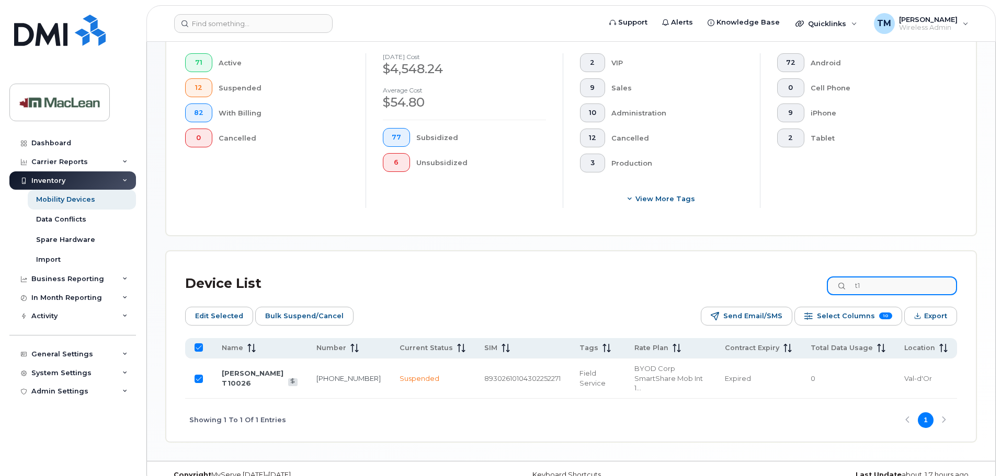
type input "t"
checkbox input "false"
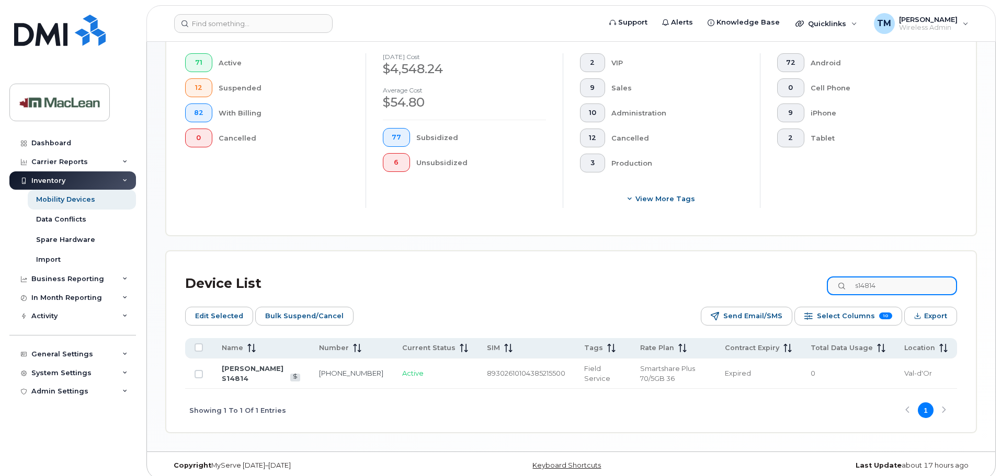
type input "s14814"
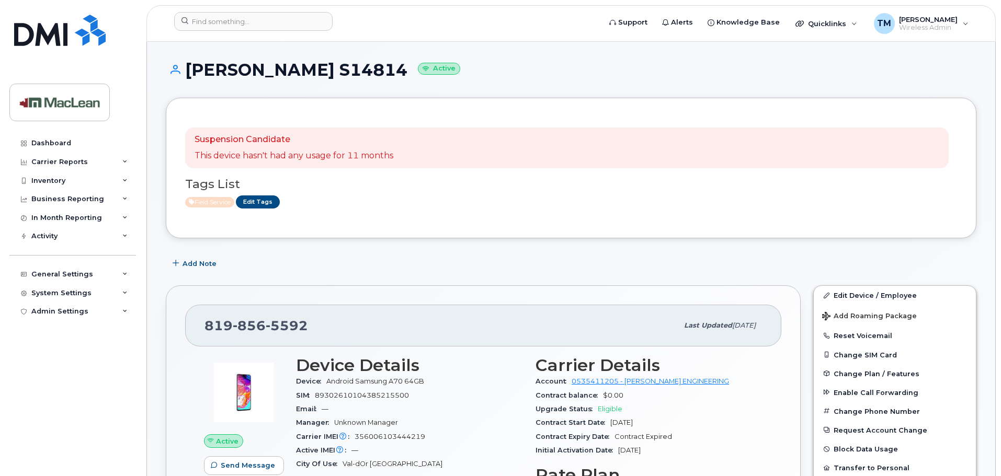
scroll to position [105, 0]
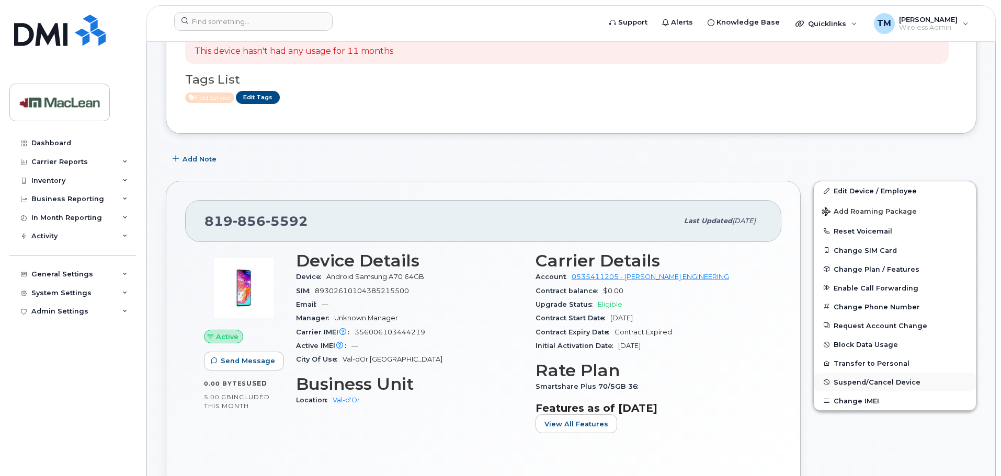
click at [849, 380] on span "Suspend/Cancel Device" at bounding box center [876, 382] width 87 height 8
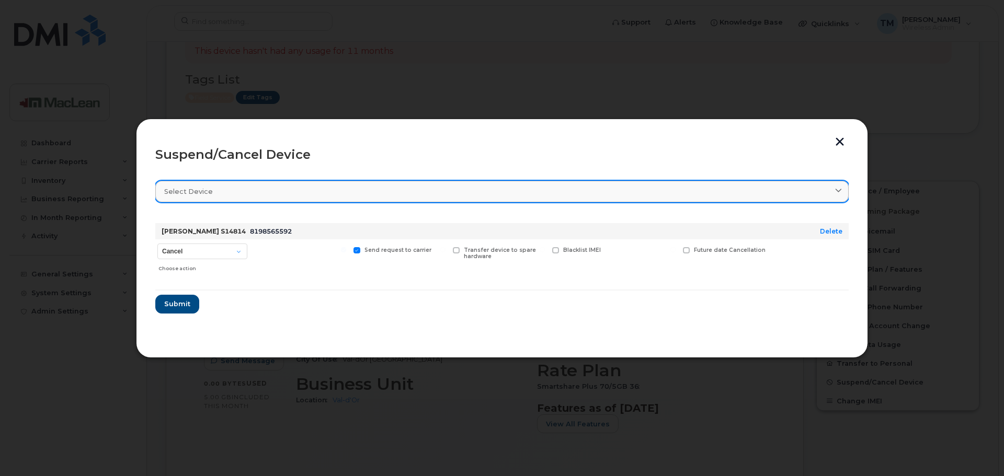
click at [376, 194] on div "Select device" at bounding box center [501, 192] width 675 height 10
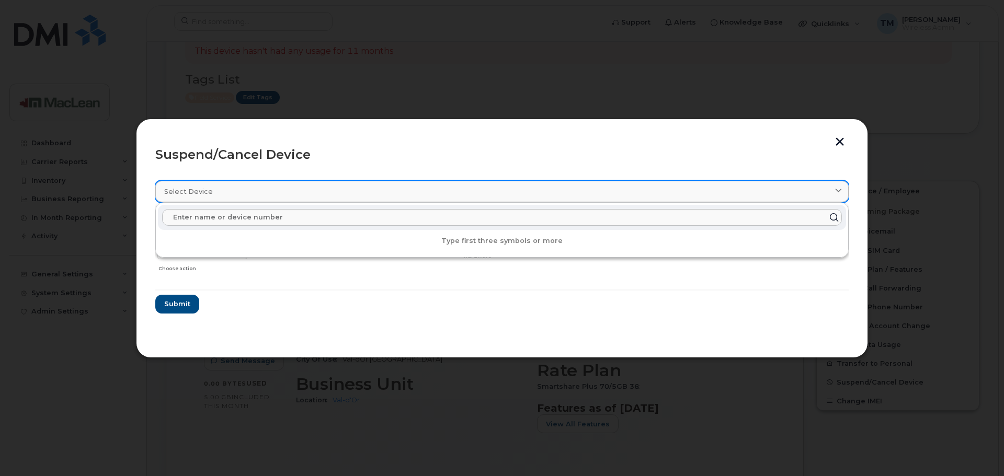
click at [376, 194] on div "Select device" at bounding box center [501, 192] width 675 height 10
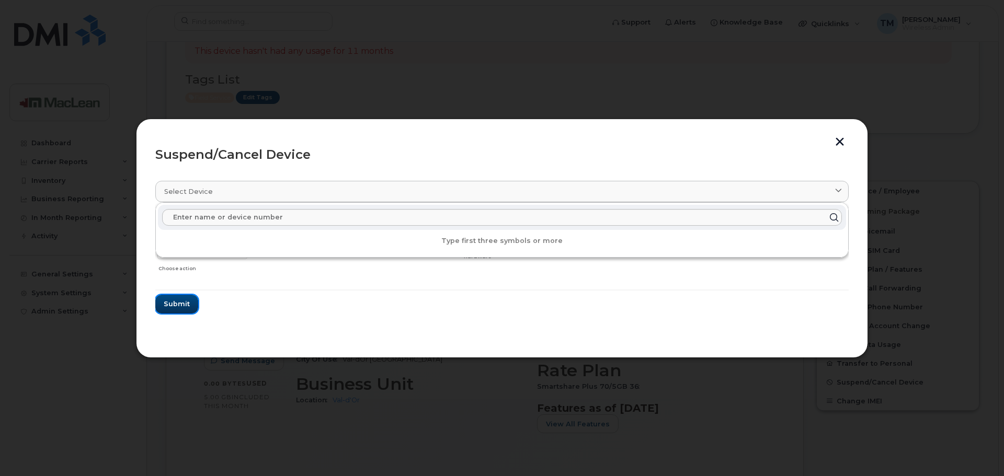
click at [187, 307] on span "Submit" at bounding box center [177, 304] width 26 height 10
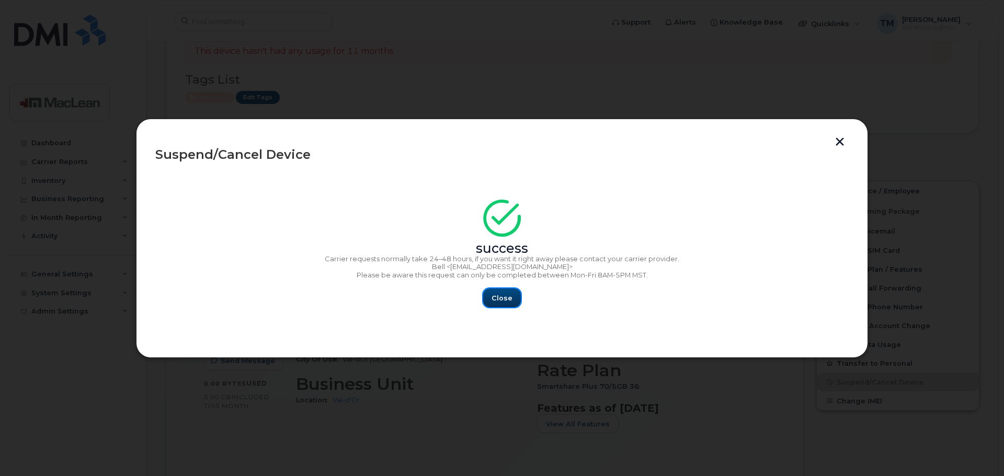
click at [507, 298] on span "Close" at bounding box center [501, 298] width 21 height 10
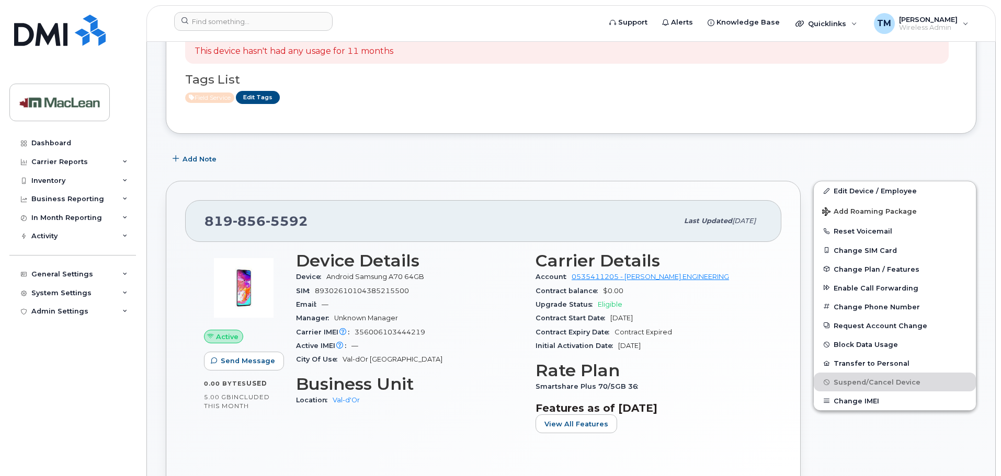
scroll to position [0, 0]
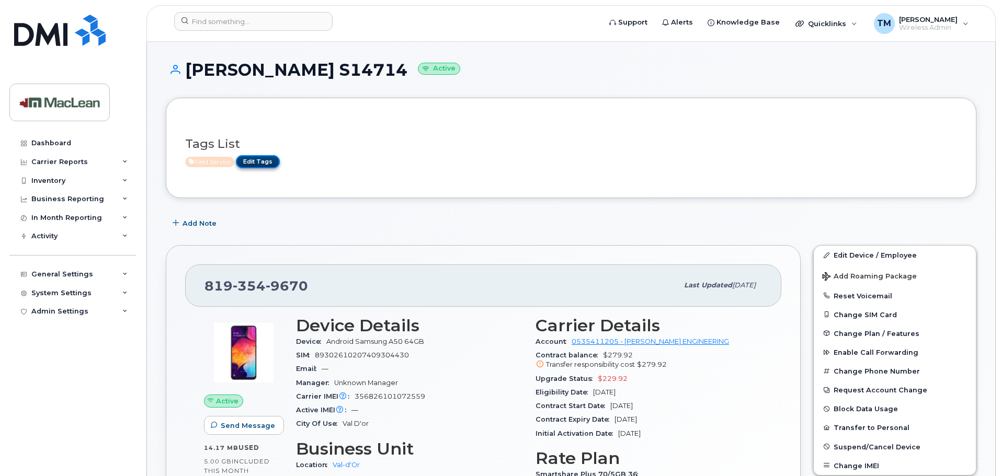
click at [262, 164] on link "Edit Tags" at bounding box center [258, 161] width 44 height 13
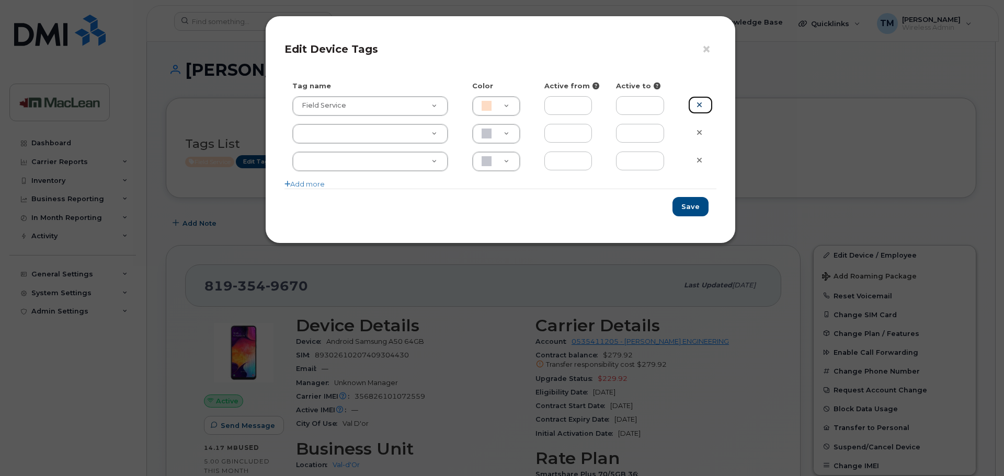
click at [700, 102] on icon at bounding box center [699, 105] width 6 height 8
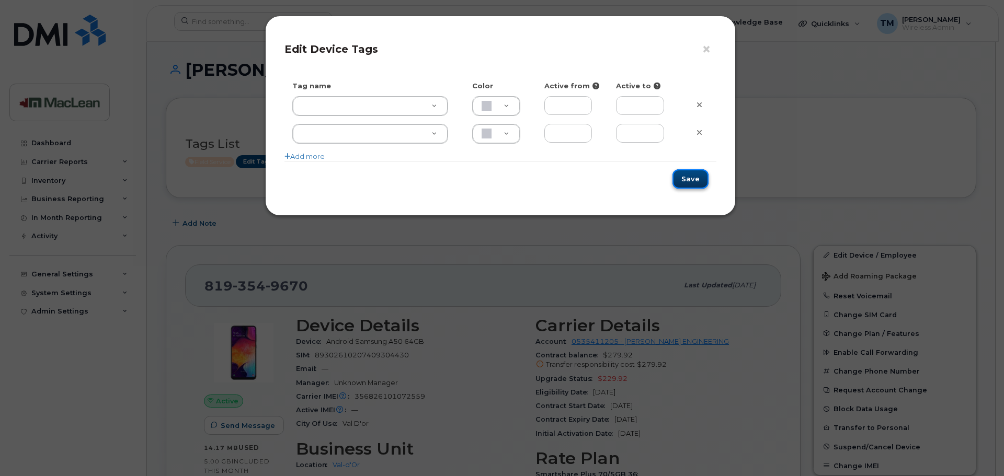
click at [691, 186] on button "Save" at bounding box center [690, 178] width 36 height 19
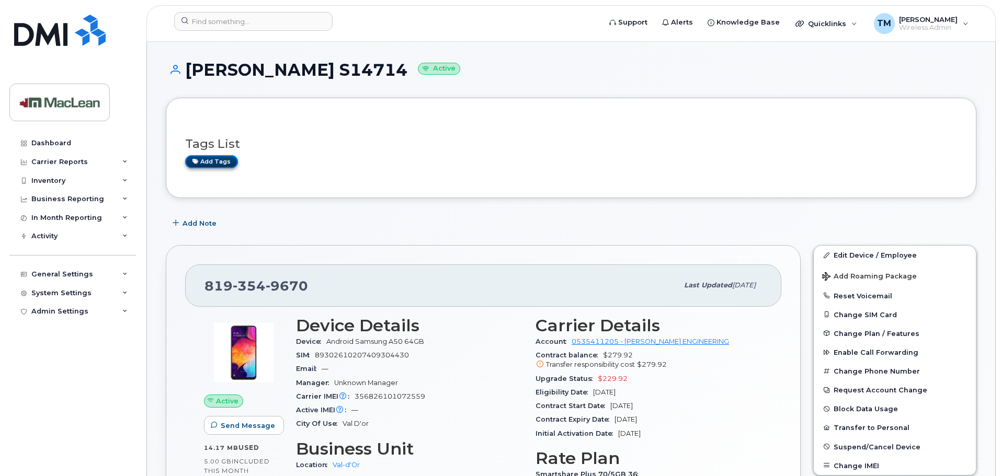
click at [219, 162] on link "Add tags" at bounding box center [211, 161] width 53 height 13
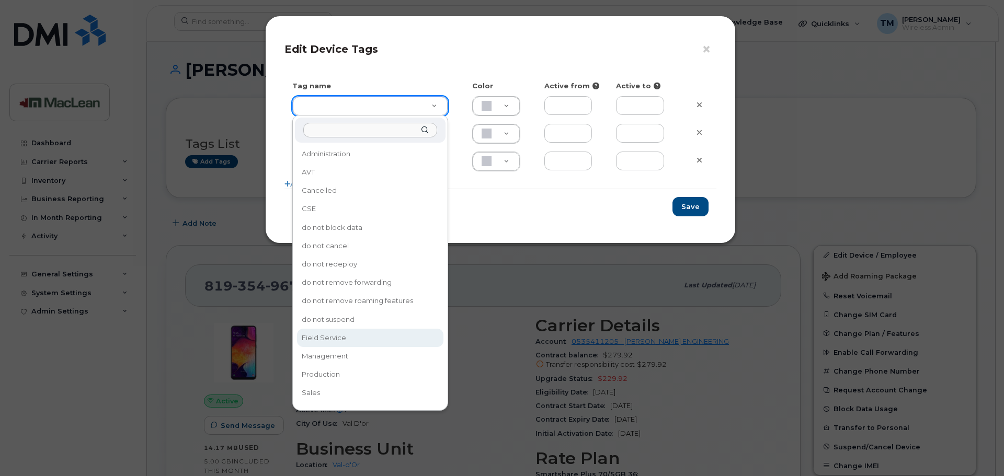
type input "Field Service"
type input "FDDCC5"
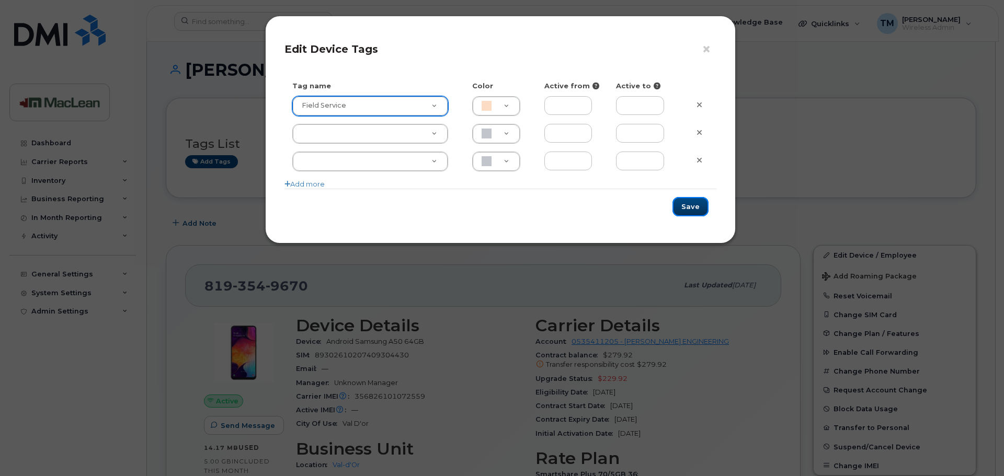
drag, startPoint x: 696, startPoint y: 202, endPoint x: 727, endPoint y: 206, distance: 31.2
click at [697, 202] on button "Save" at bounding box center [690, 206] width 36 height 19
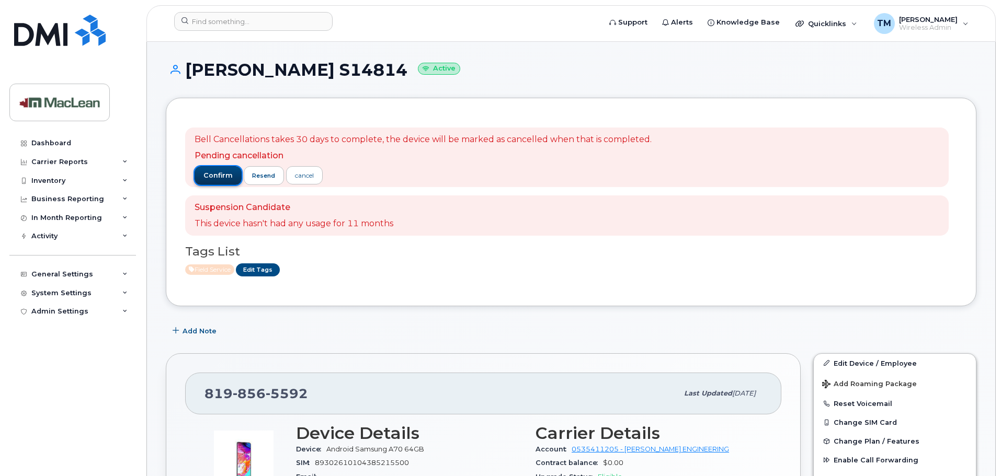
click at [227, 181] on button "confirm" at bounding box center [217, 175] width 47 height 19
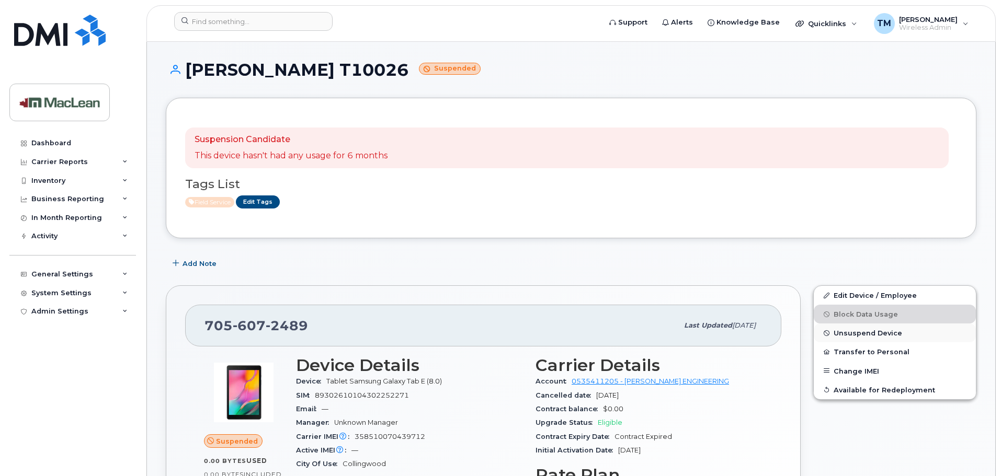
click at [873, 334] on span "Unsuspend Device" at bounding box center [867, 333] width 68 height 8
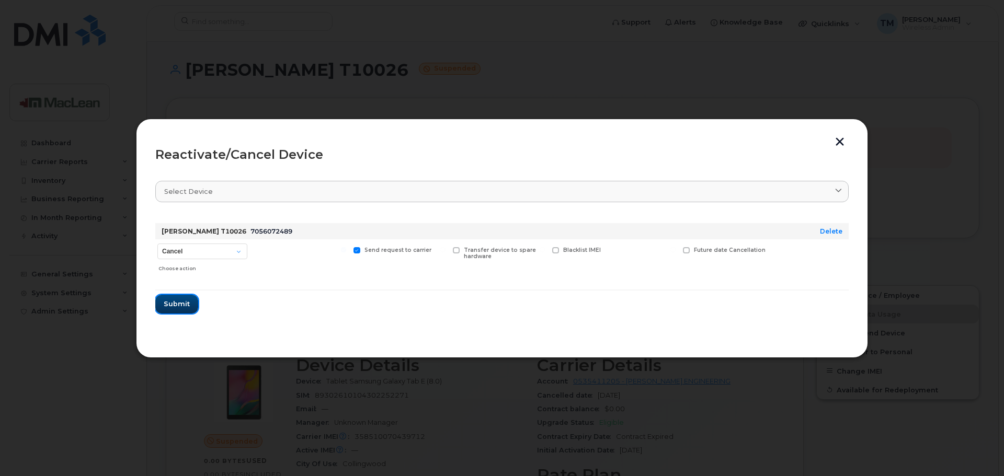
click at [181, 305] on span "Submit" at bounding box center [177, 304] width 26 height 10
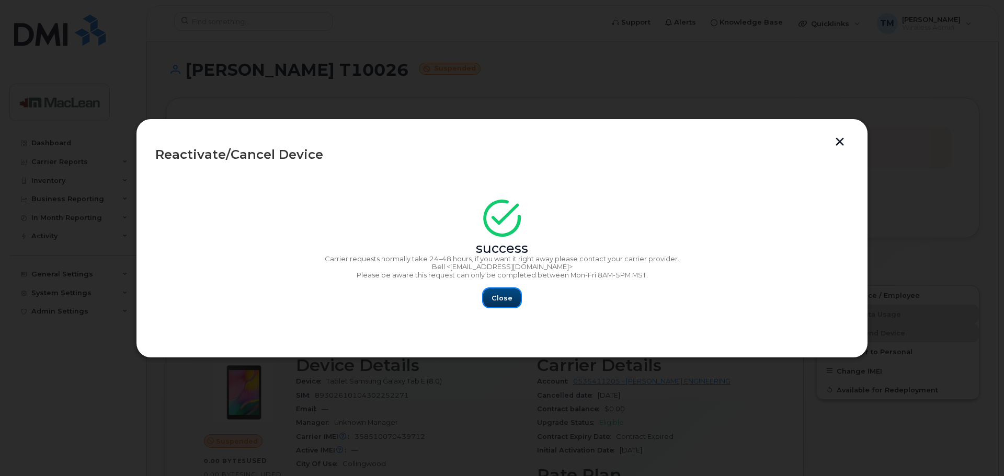
click at [507, 298] on span "Close" at bounding box center [501, 298] width 21 height 10
